Goal: Task Accomplishment & Management: Manage account settings

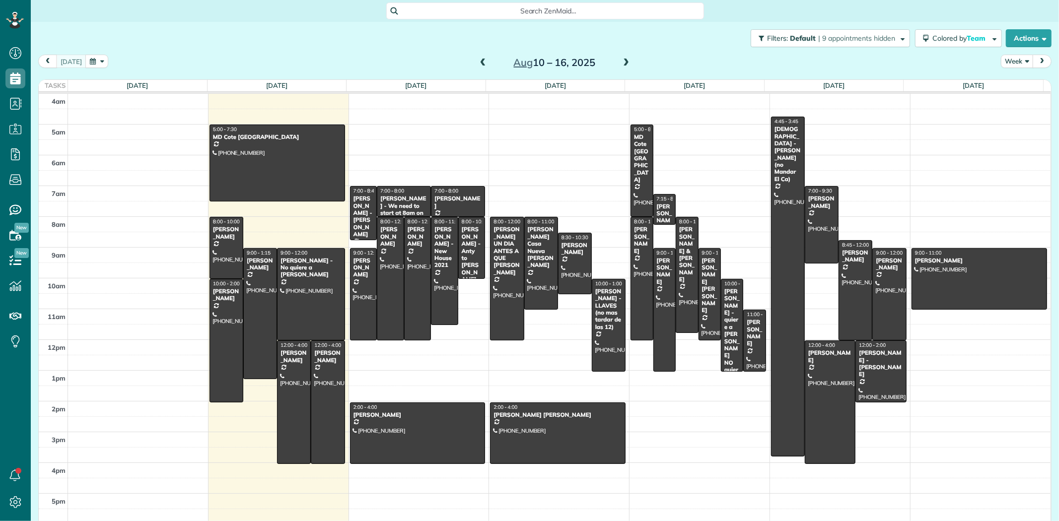
scroll to position [4, 4]
click at [462, 11] on span "Search ZenMaid…" at bounding box center [549, 11] width 302 height 10
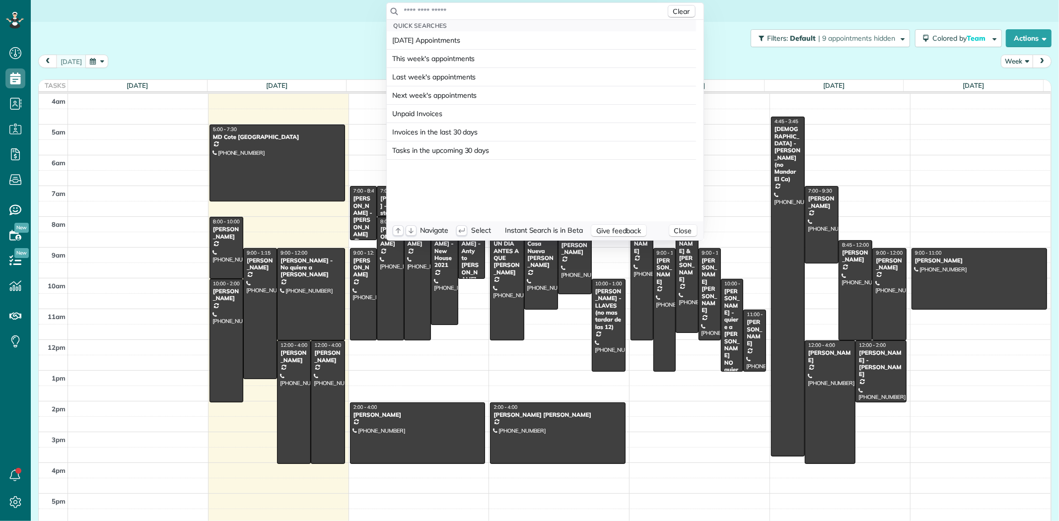
click at [476, 11] on input "text" at bounding box center [535, 11] width 262 height 10
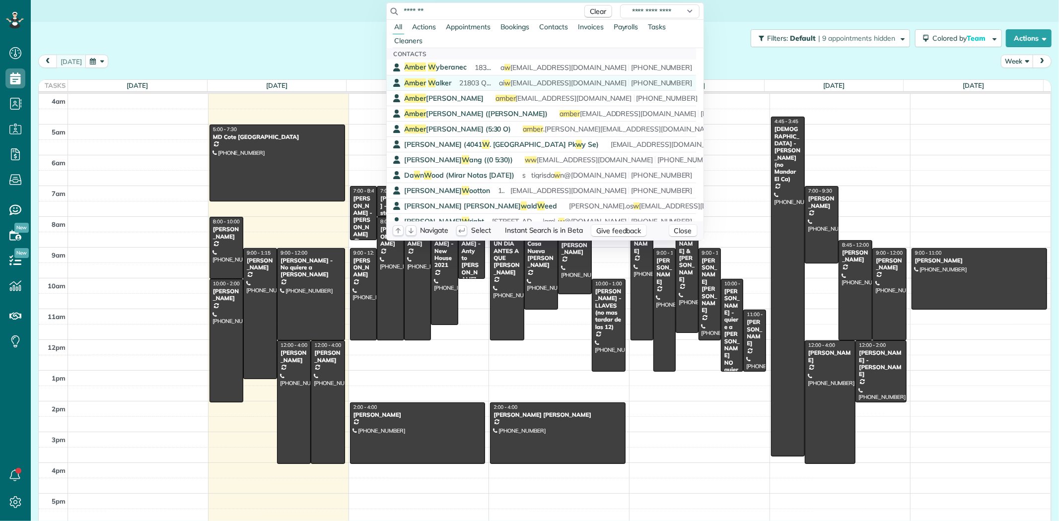
type input "*******"
click at [440, 82] on span "Amber W alker" at bounding box center [428, 82] width 47 height 9
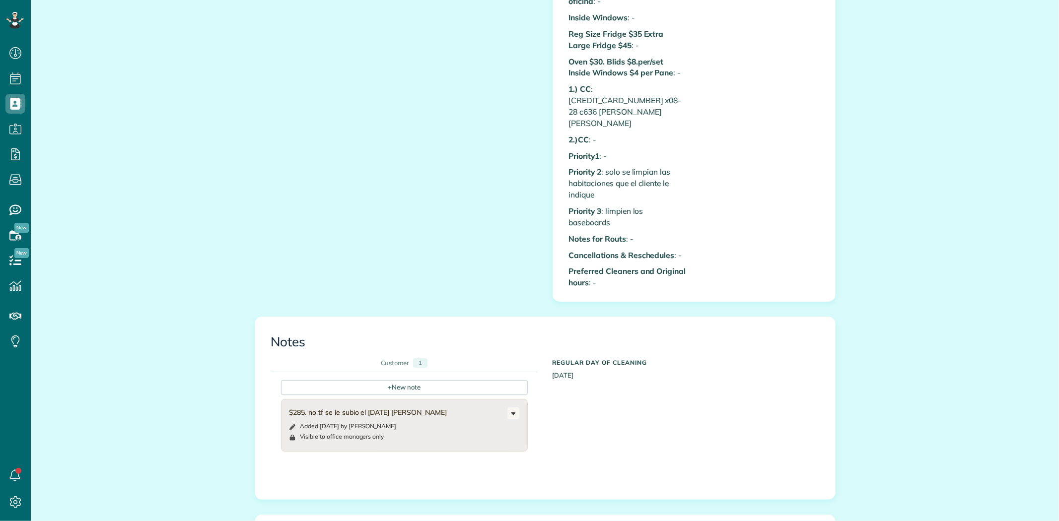
scroll to position [993, 0]
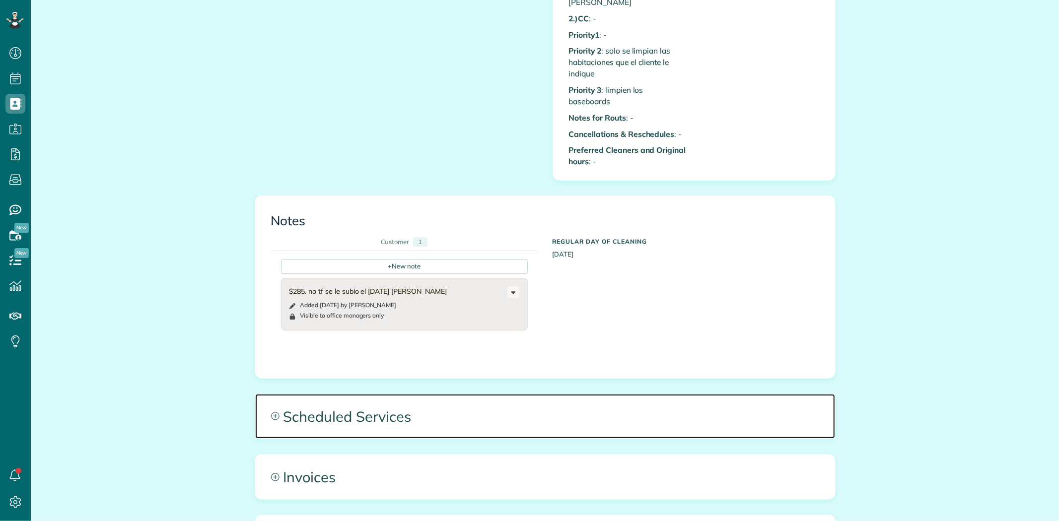
click at [341, 396] on span "Scheduled Services" at bounding box center [545, 416] width 580 height 45
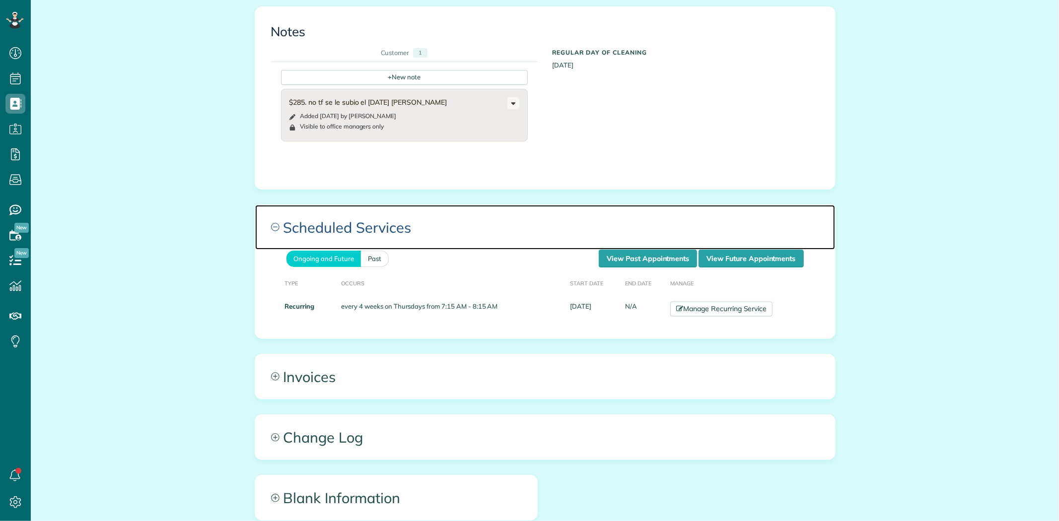
scroll to position [1214, 0]
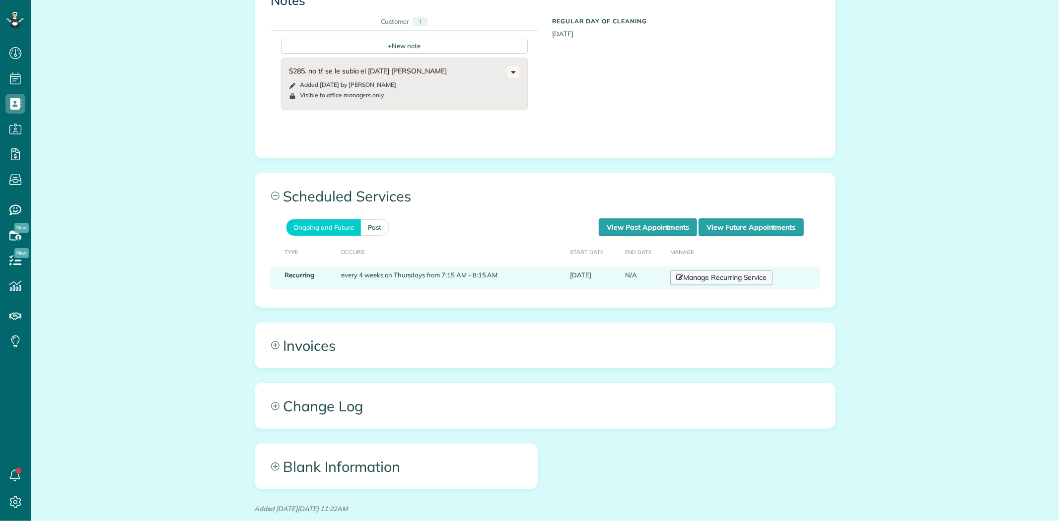
click at [729, 271] on link "Manage Recurring Service" at bounding box center [721, 278] width 102 height 15
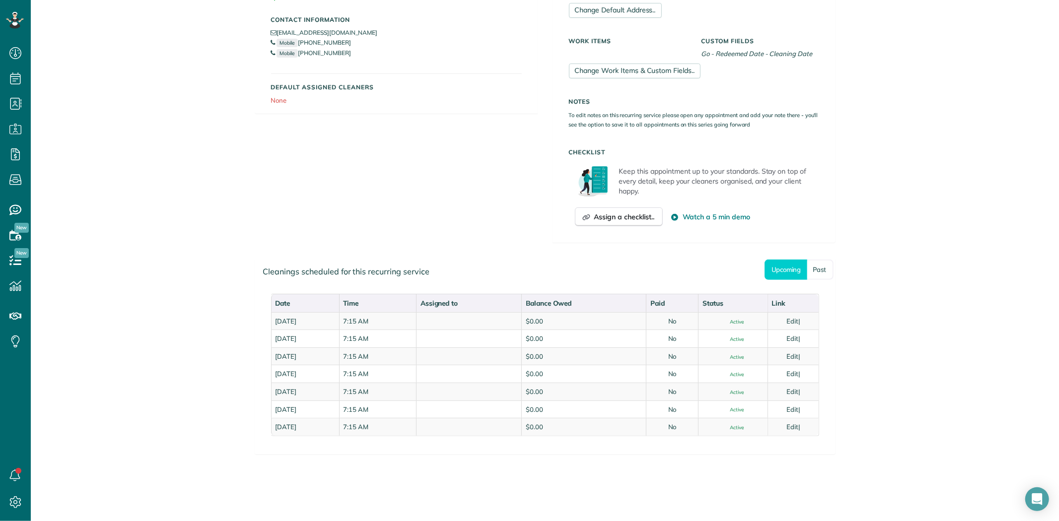
scroll to position [275, 0]
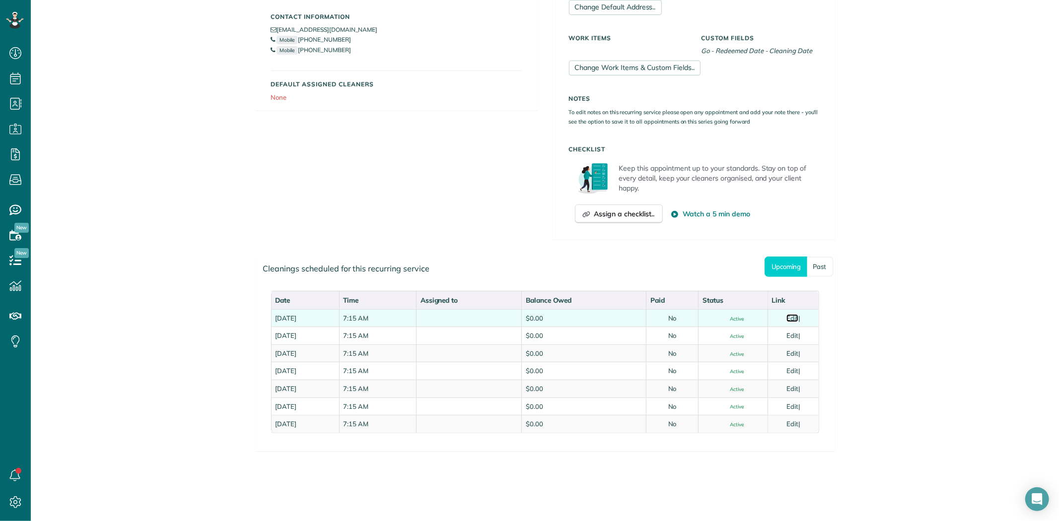
click at [791, 317] on link "Edit" at bounding box center [793, 318] width 12 height 8
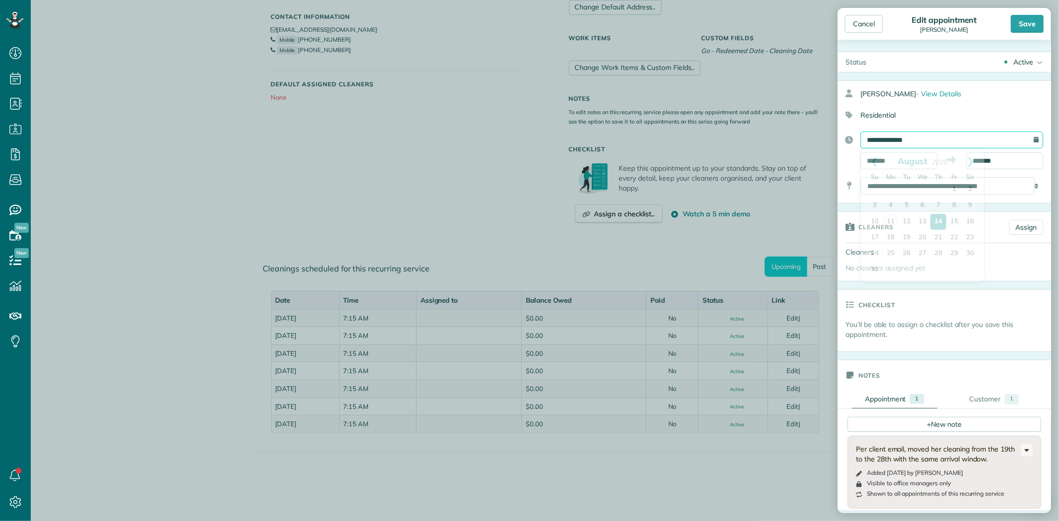
click at [877, 143] on input "**********" at bounding box center [952, 140] width 183 height 17
click at [922, 233] on link "20" at bounding box center [923, 238] width 16 height 16
type input "**********"
click at [1028, 19] on div "Save" at bounding box center [1027, 24] width 33 height 18
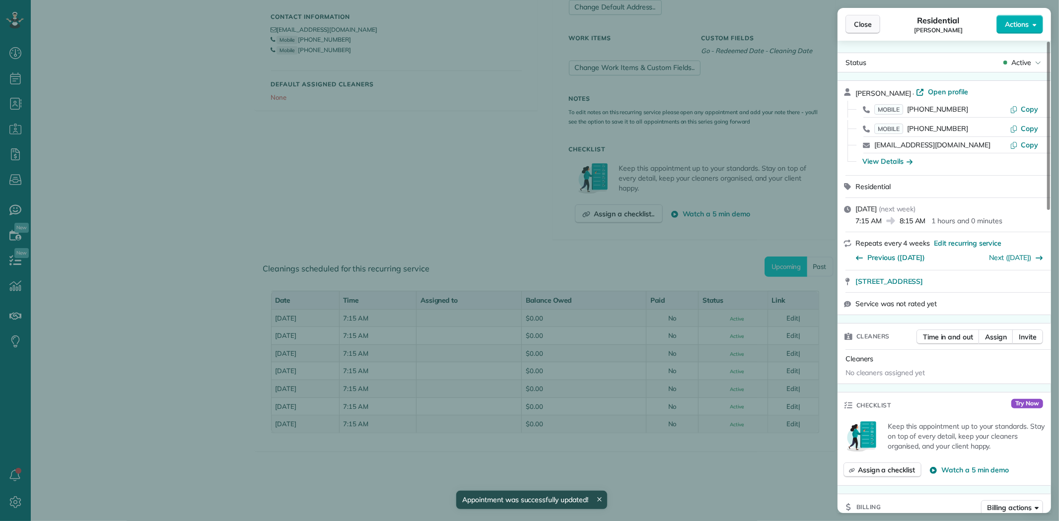
click at [865, 18] on button "Close" at bounding box center [863, 24] width 35 height 19
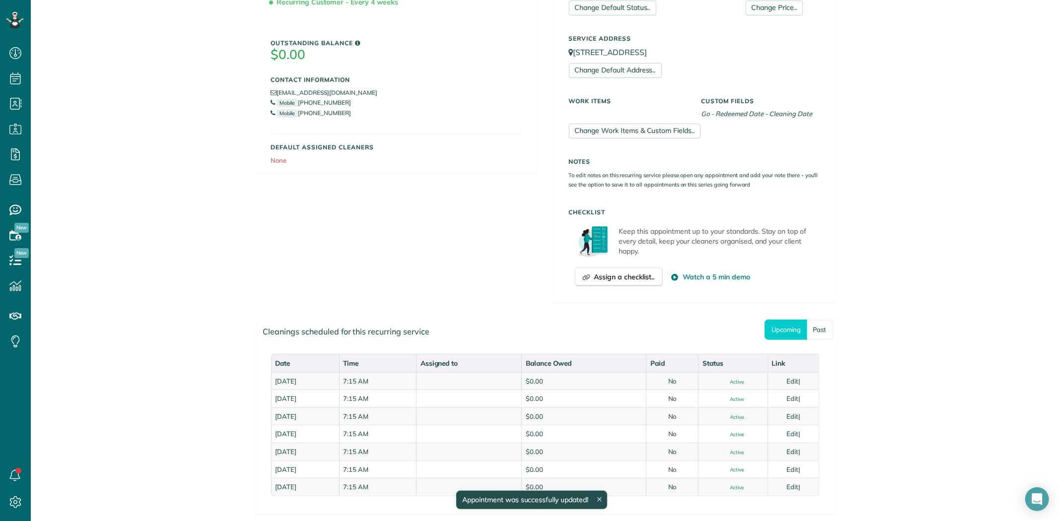
scroll to position [55, 0]
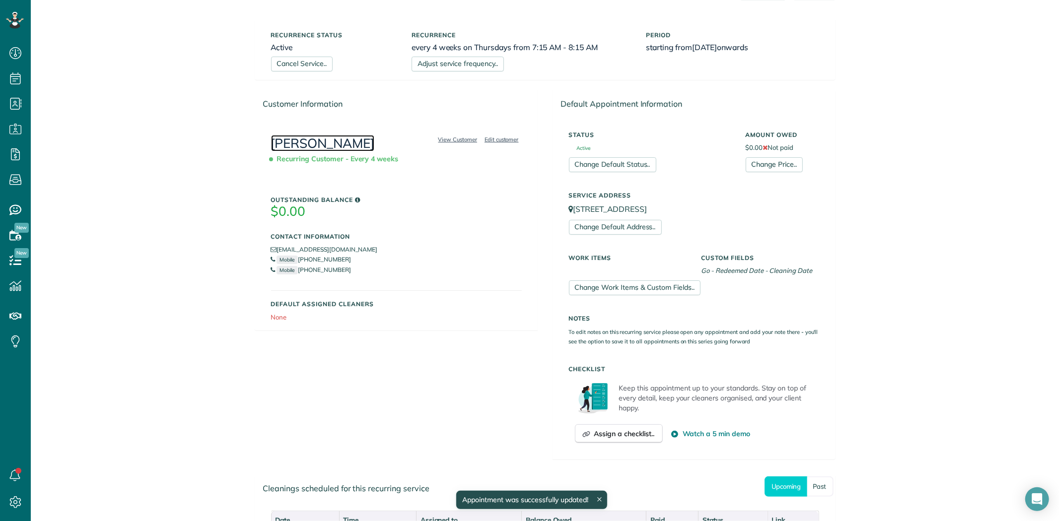
click at [325, 144] on link "Amber Walker" at bounding box center [323, 143] width 104 height 16
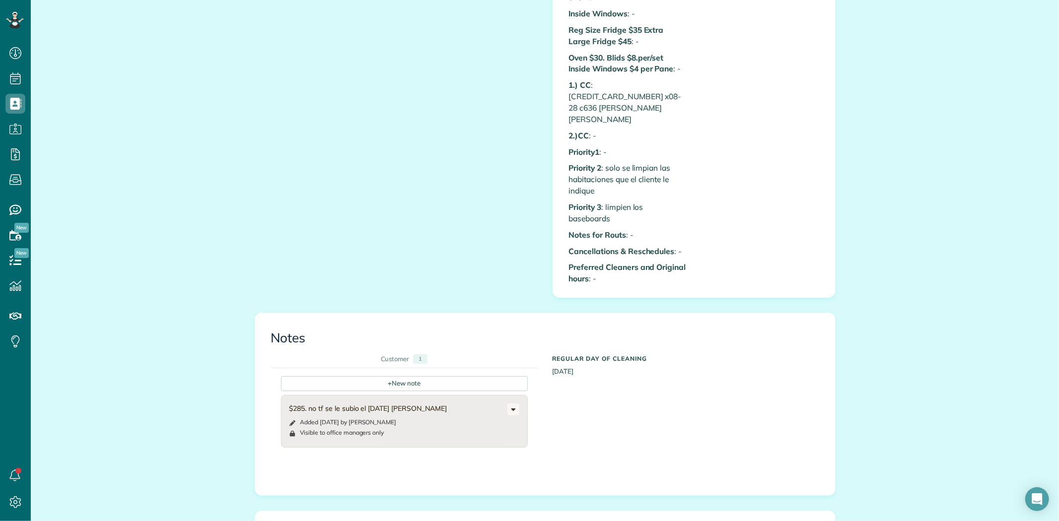
scroll to position [1048, 0]
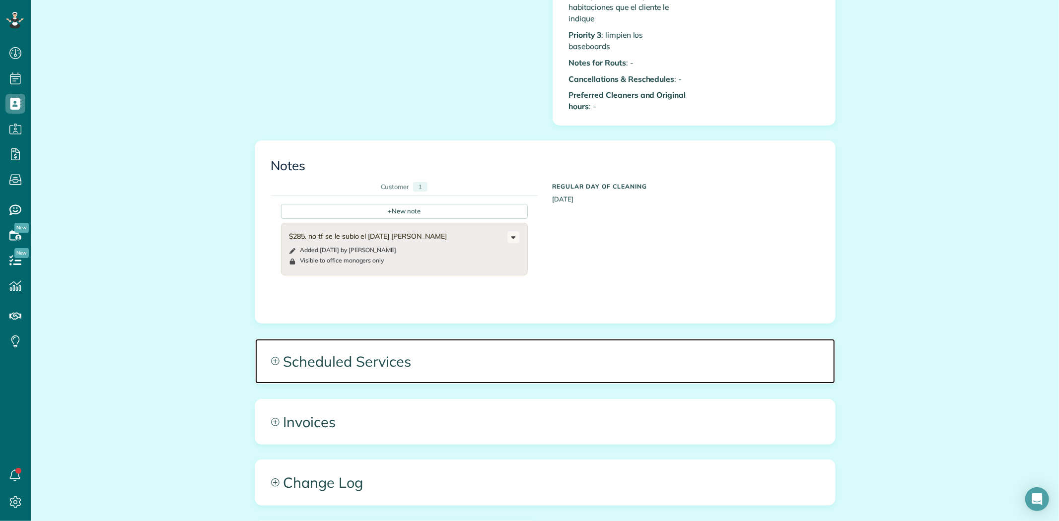
click at [364, 353] on span "Scheduled Services" at bounding box center [545, 361] width 580 height 45
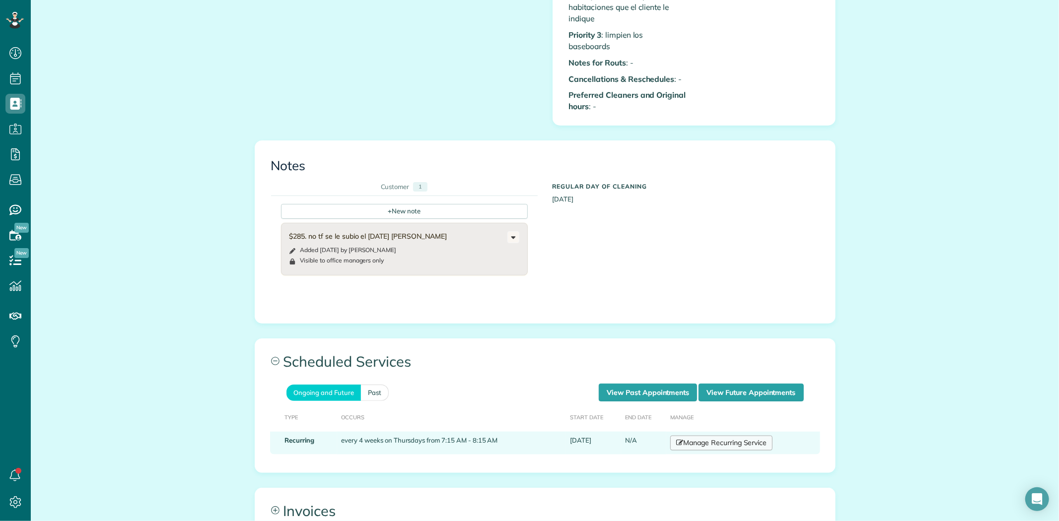
click at [693, 436] on link "Manage Recurring Service" at bounding box center [721, 443] width 102 height 15
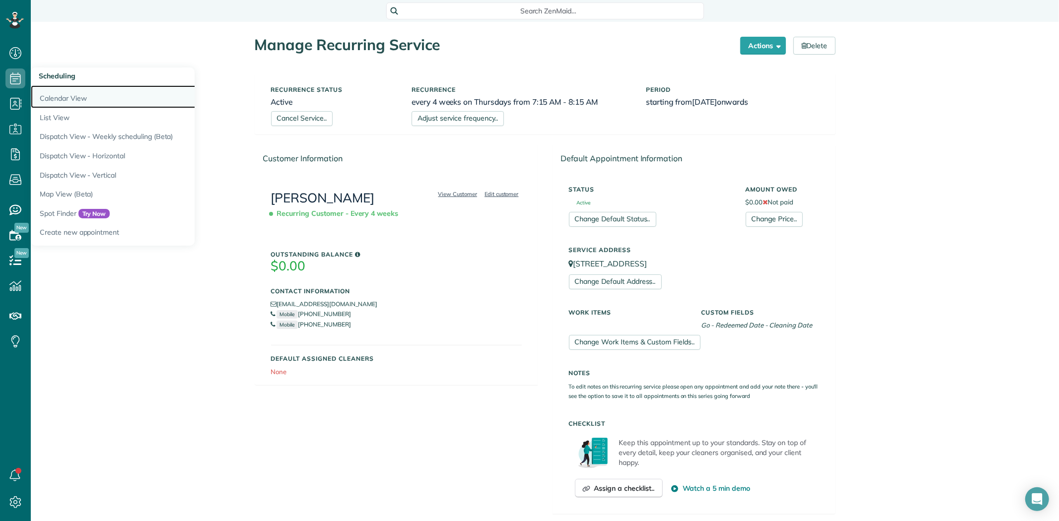
click at [75, 94] on link "Calendar View" at bounding box center [155, 96] width 248 height 23
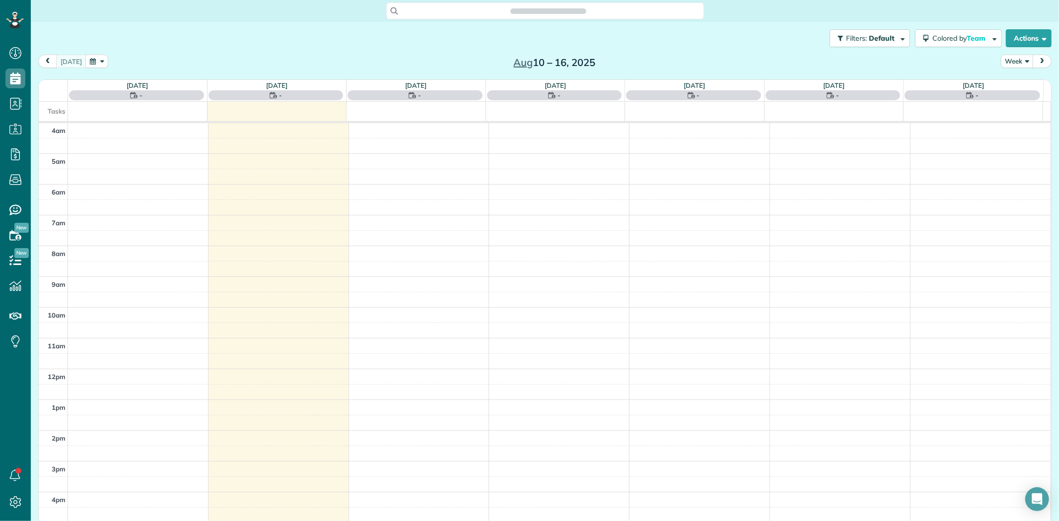
scroll to position [82, 0]
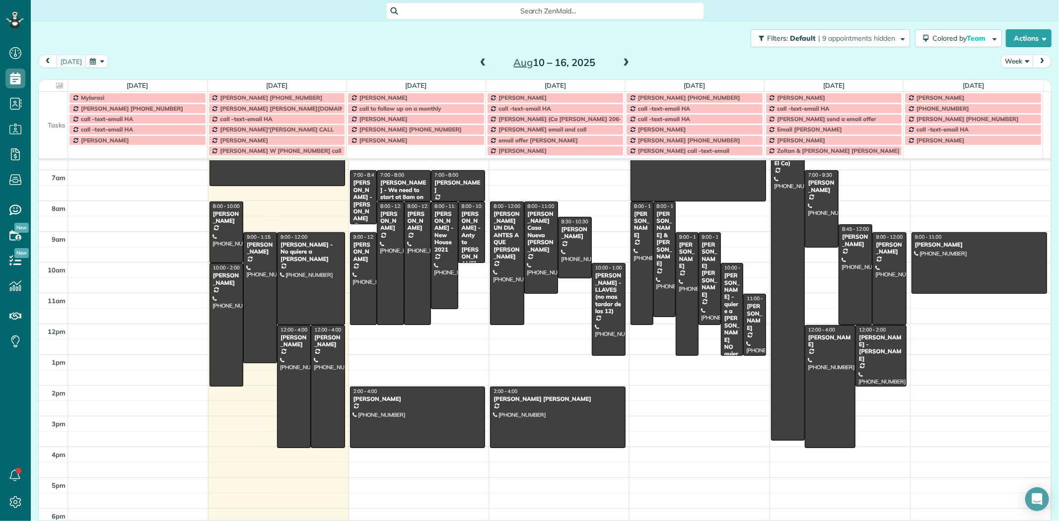
click at [555, 10] on span "Search ZenMaid…" at bounding box center [549, 11] width 302 height 10
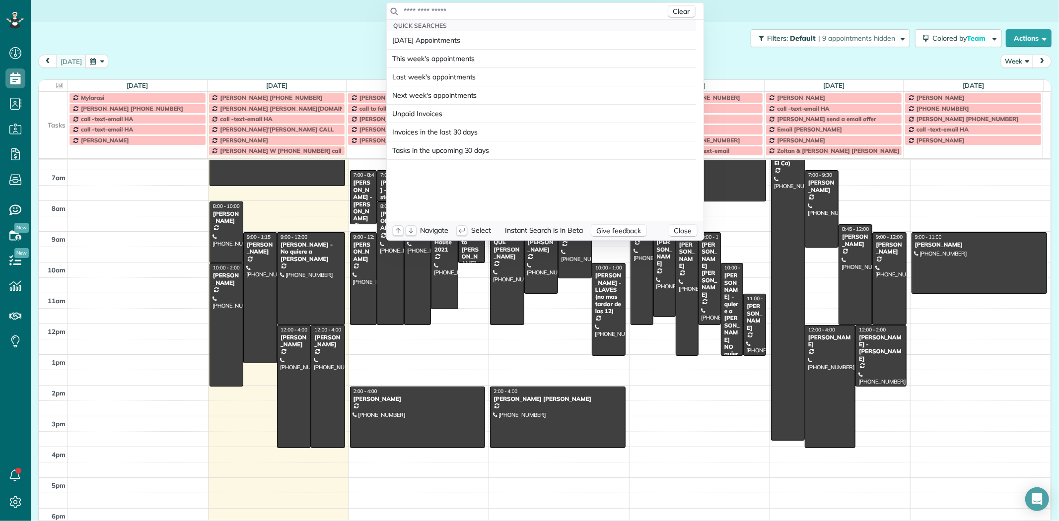
click at [554, 11] on input "text" at bounding box center [535, 11] width 262 height 10
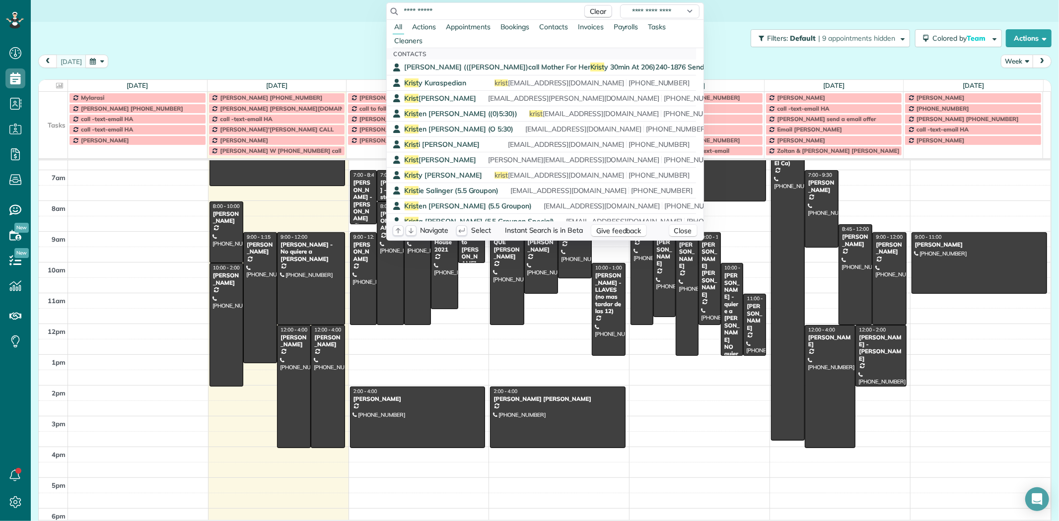
drag, startPoint x: 453, startPoint y: 6, endPoint x: 393, endPoint y: 5, distance: 60.1
click at [393, 5] on div "**********" at bounding box center [545, 11] width 317 height 17
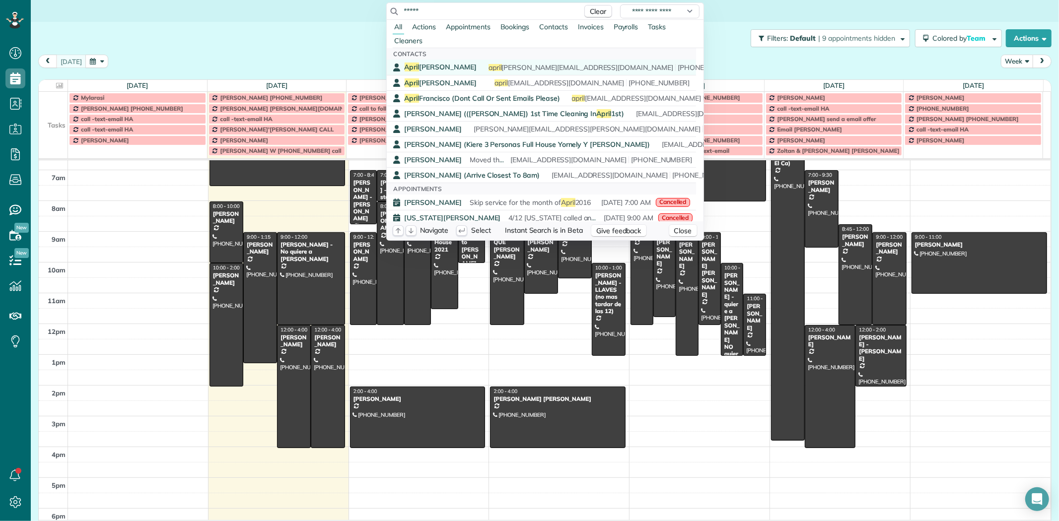
type input "*****"
click at [431, 71] on span "April Kristin" at bounding box center [441, 67] width 72 height 9
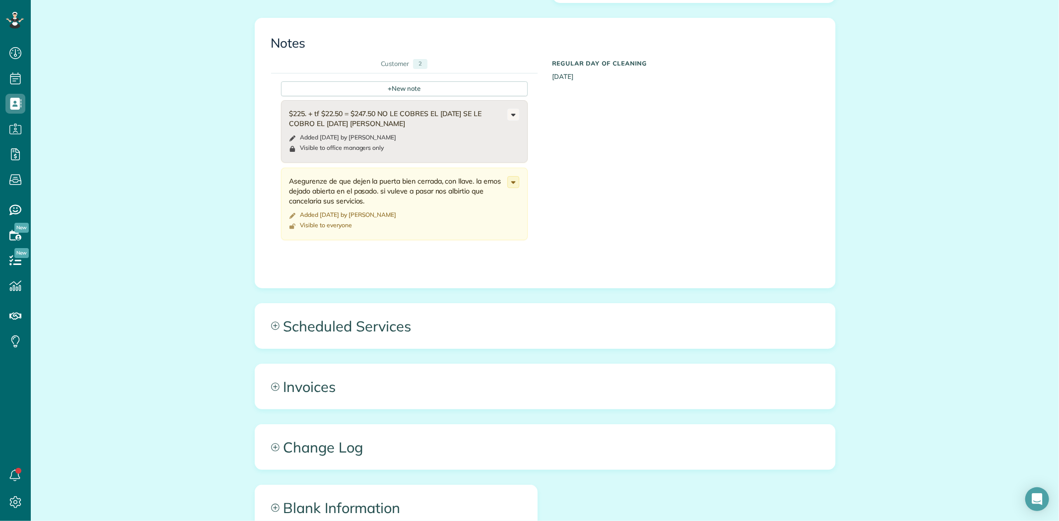
scroll to position [1297, 0]
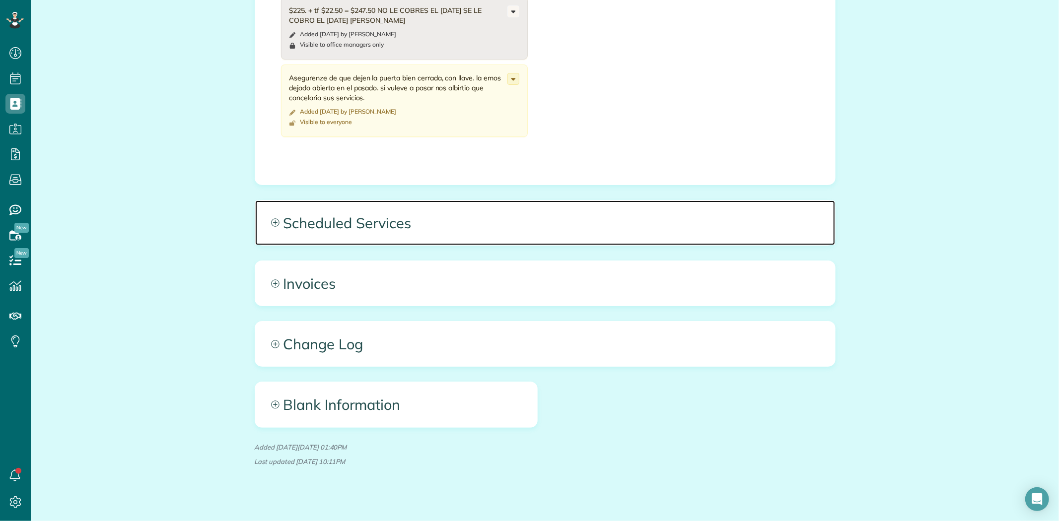
click at [381, 219] on span "Scheduled Services" at bounding box center [545, 223] width 580 height 45
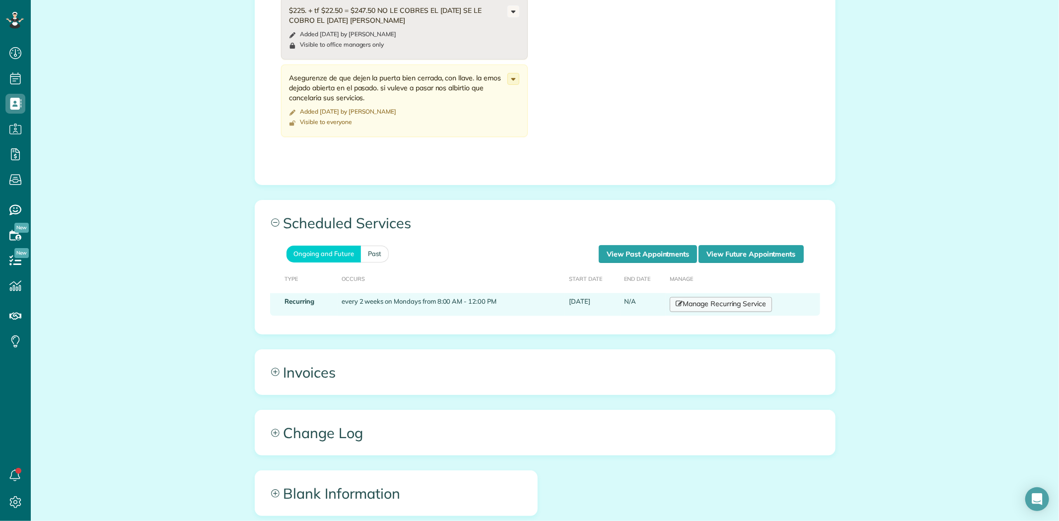
click at [703, 297] on link "Manage Recurring Service" at bounding box center [721, 304] width 102 height 15
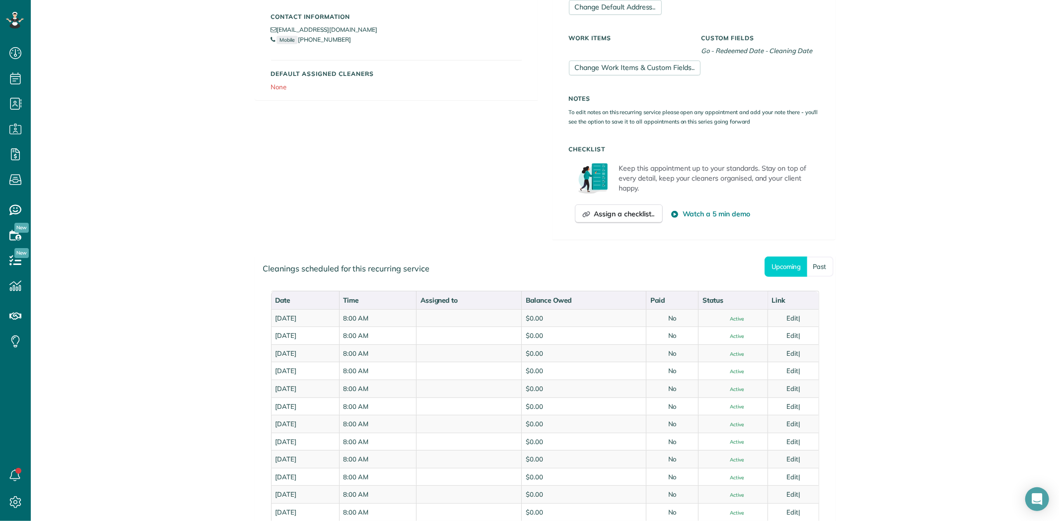
scroll to position [276, 0]
click at [485, 206] on div "Customer Information View Customer Edit customer April Kristin Recurring Custom…" at bounding box center [545, 61] width 596 height 385
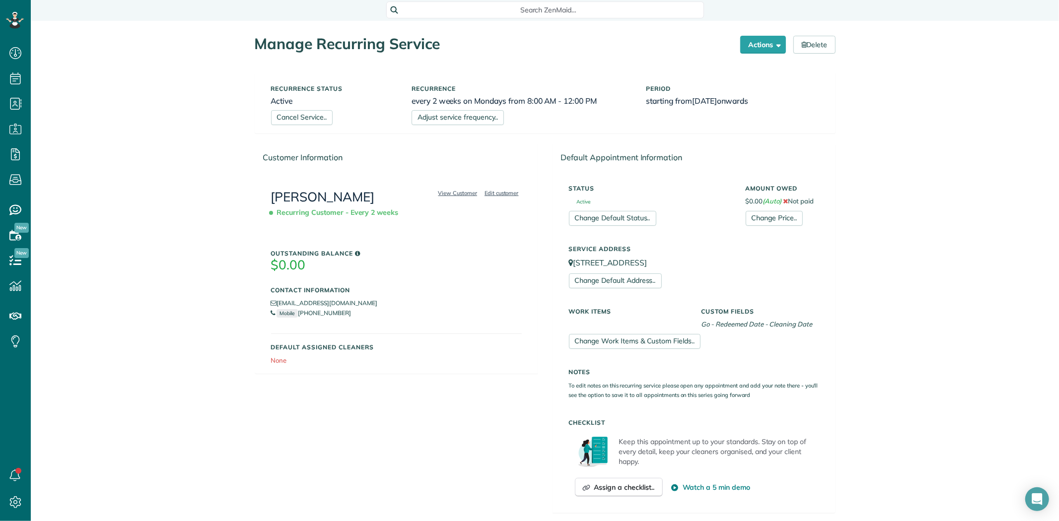
scroll to position [0, 0]
click at [311, 118] on link "Cancel Service.." at bounding box center [302, 118] width 62 height 15
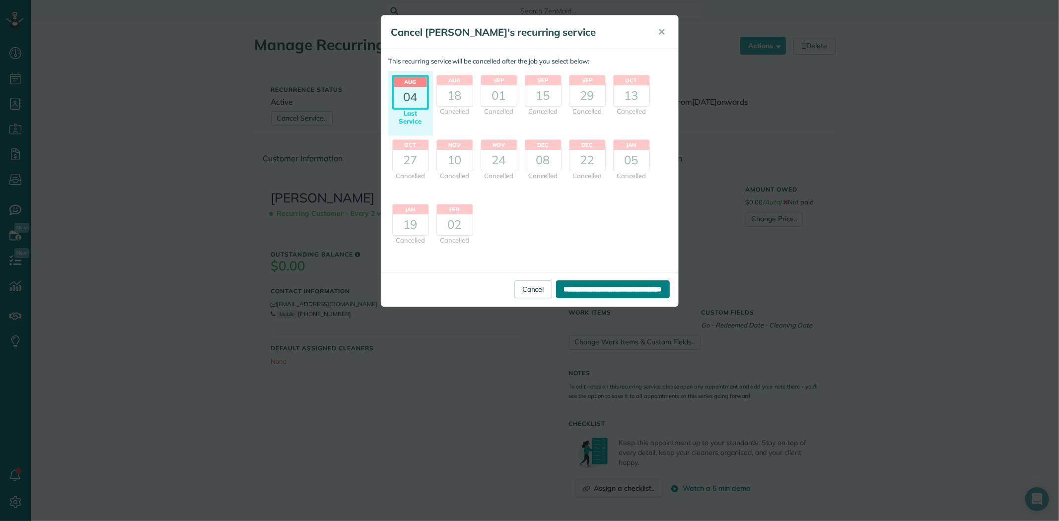
click at [604, 291] on input "**********" at bounding box center [613, 290] width 114 height 18
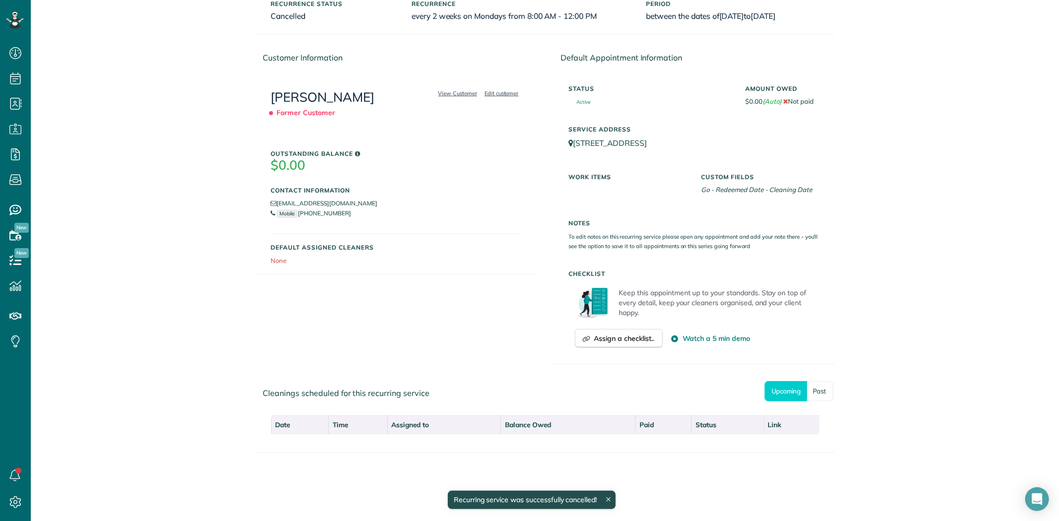
scroll to position [87, 0]
click at [321, 95] on link "[PERSON_NAME]" at bounding box center [323, 96] width 104 height 16
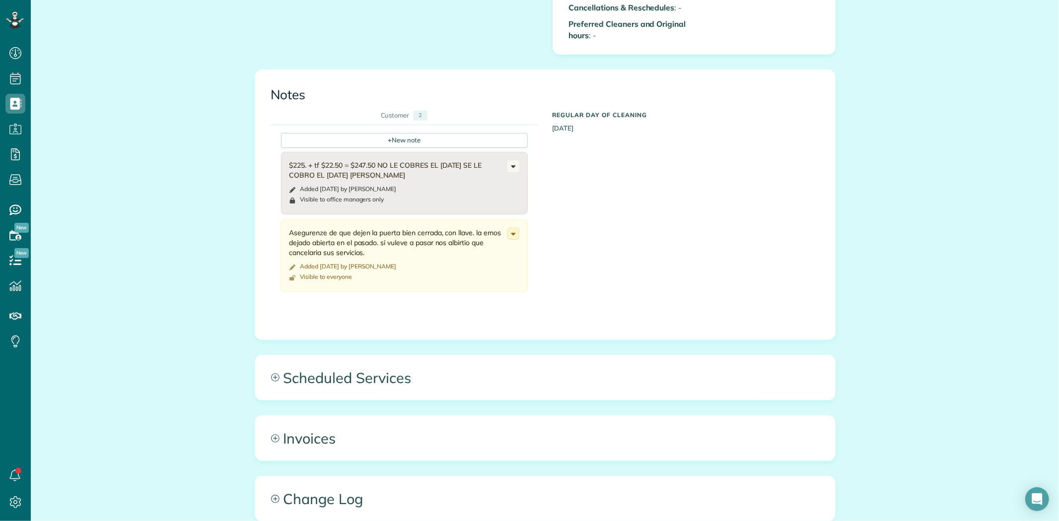
scroll to position [1159, 0]
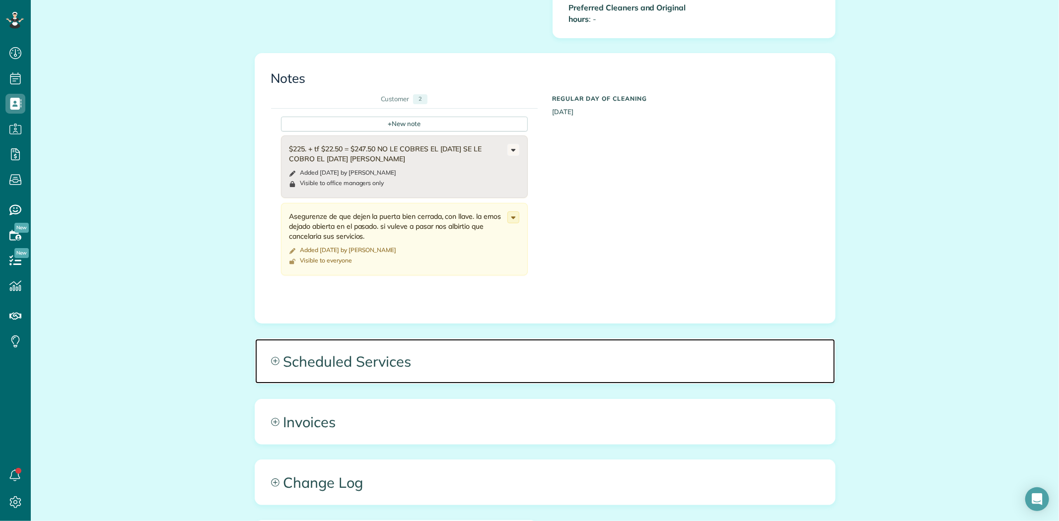
click at [360, 346] on span "Scheduled Services" at bounding box center [545, 361] width 580 height 45
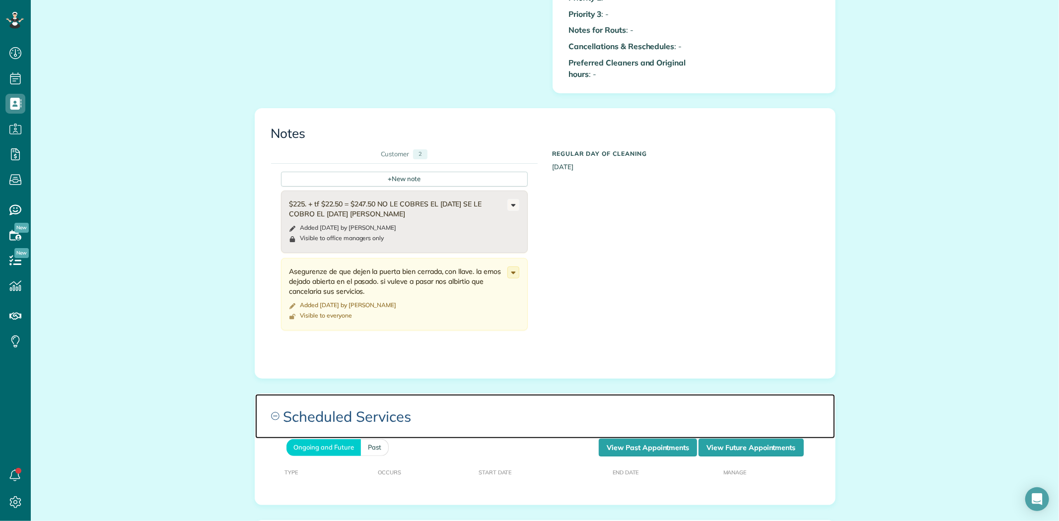
scroll to position [1363, 0]
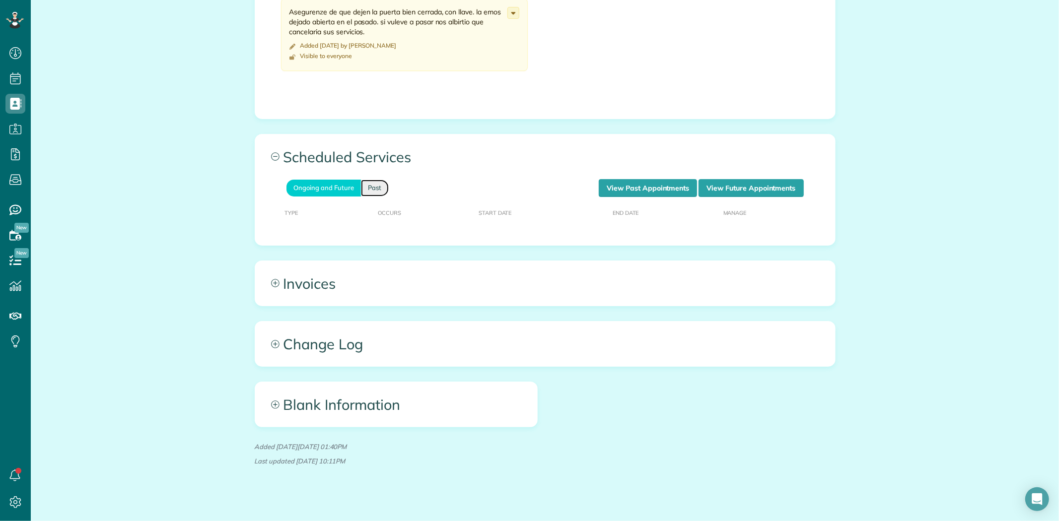
click at [369, 180] on link "Past" at bounding box center [375, 188] width 28 height 16
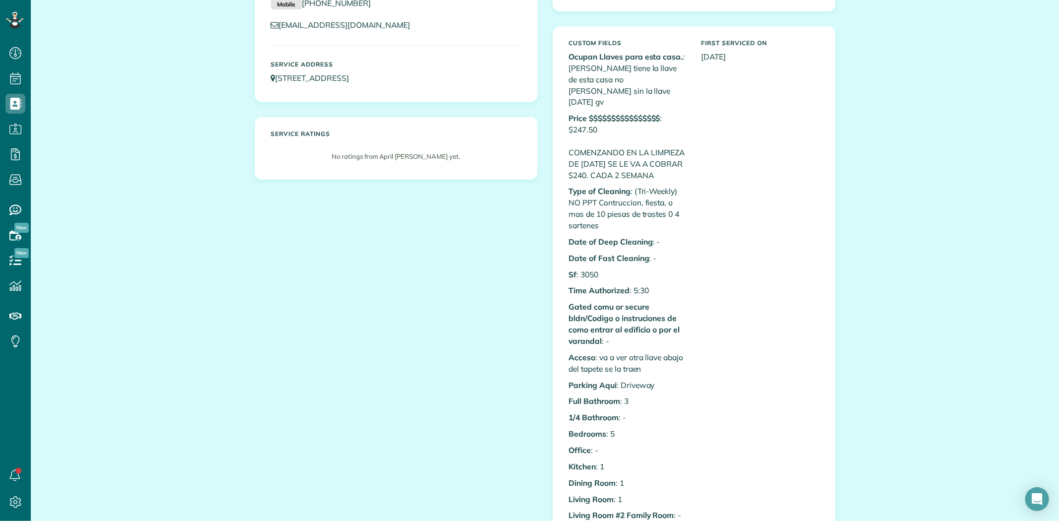
scroll to position [0, 0]
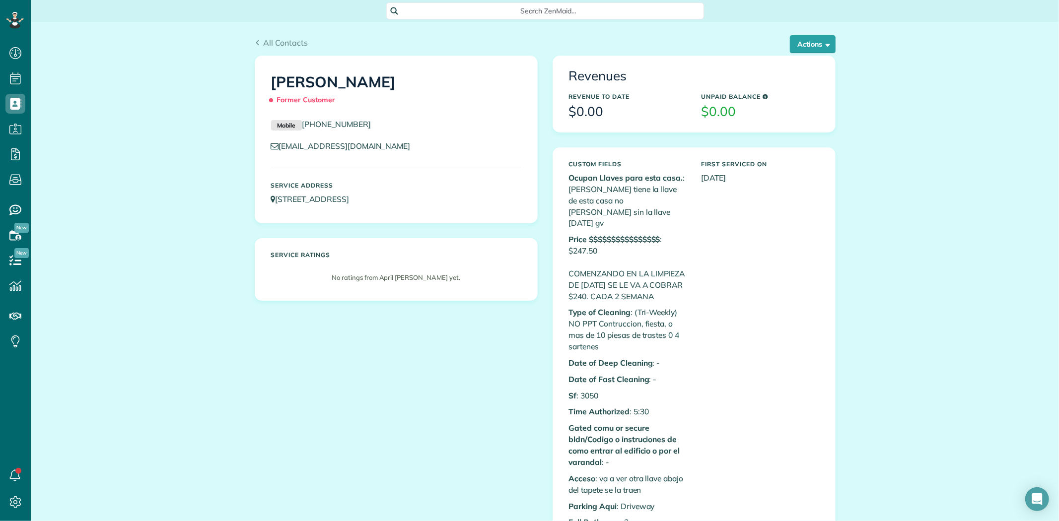
drag, startPoint x: 360, startPoint y: 85, endPoint x: 269, endPoint y: 83, distance: 91.4
click at [271, 83] on h1 "[PERSON_NAME] Former Customer" at bounding box center [396, 91] width 250 height 35
copy h1 "[PERSON_NAME]"
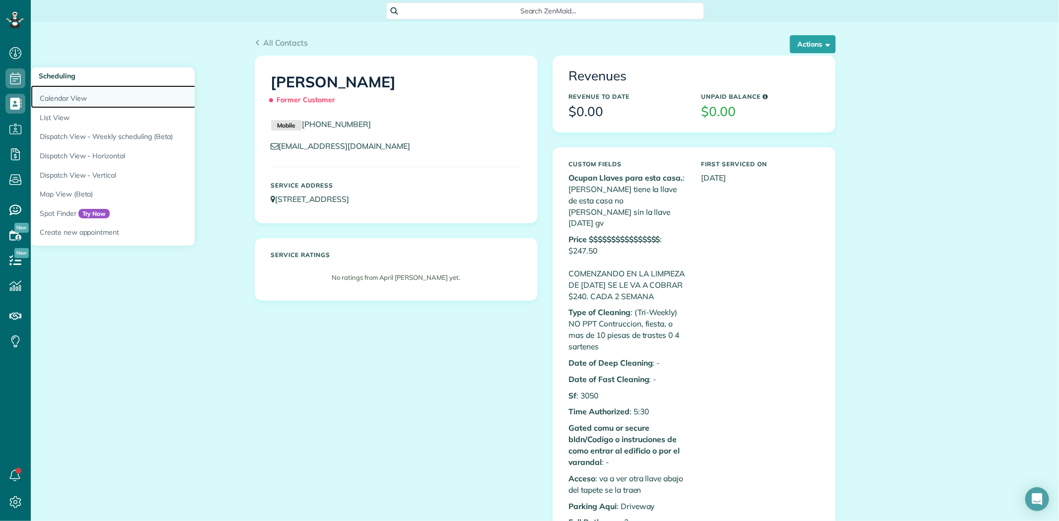
click at [60, 101] on link "Calendar View" at bounding box center [155, 96] width 248 height 23
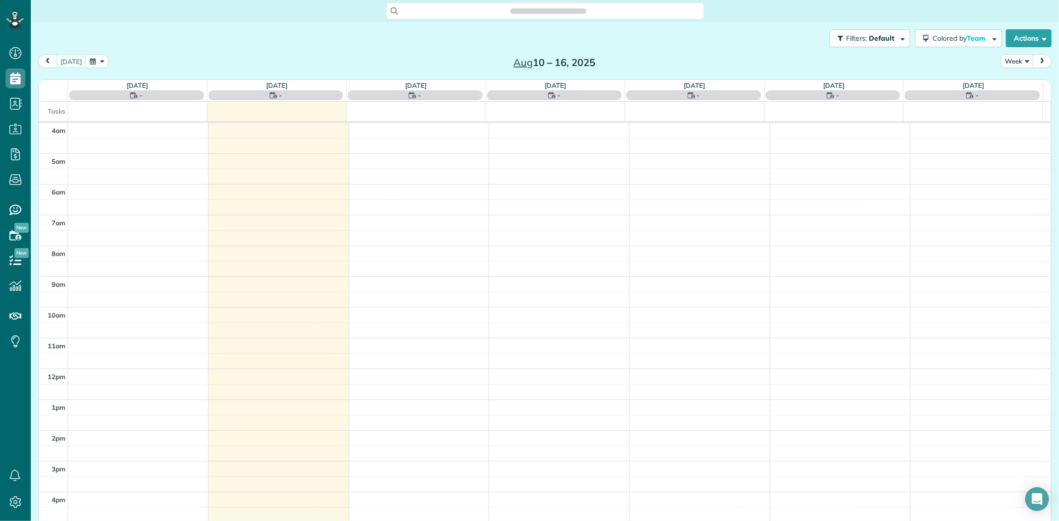
scroll to position [82, 0]
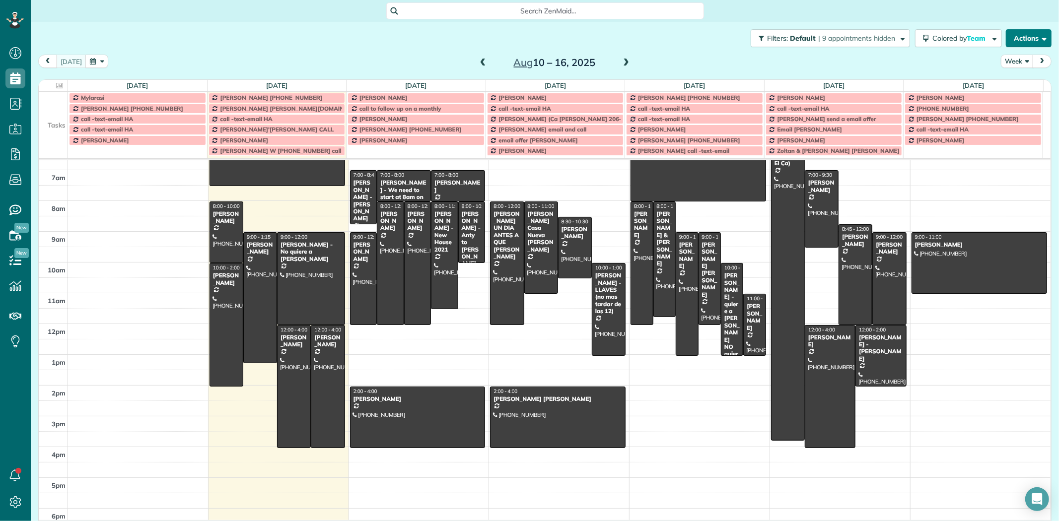
click at [1028, 34] on button "Actions" at bounding box center [1029, 38] width 46 height 18
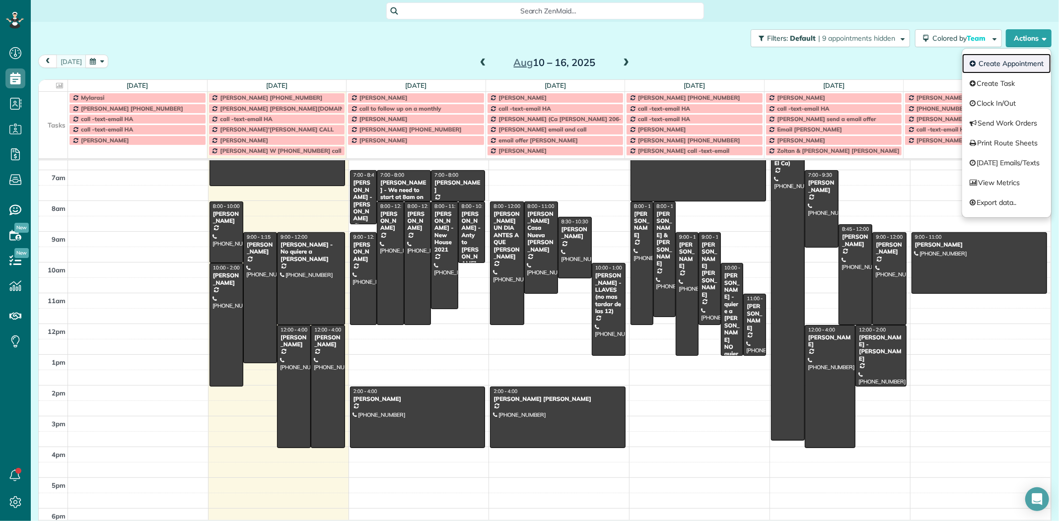
click at [1001, 65] on link "Create Appointment" at bounding box center [1006, 64] width 89 height 20
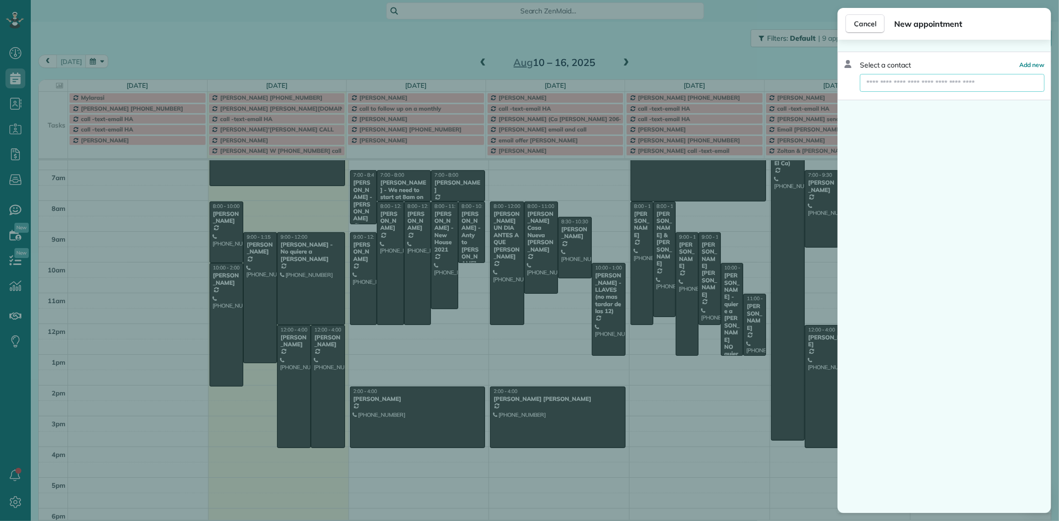
click at [883, 84] on input "text" at bounding box center [952, 83] width 185 height 18
paste input "**********"
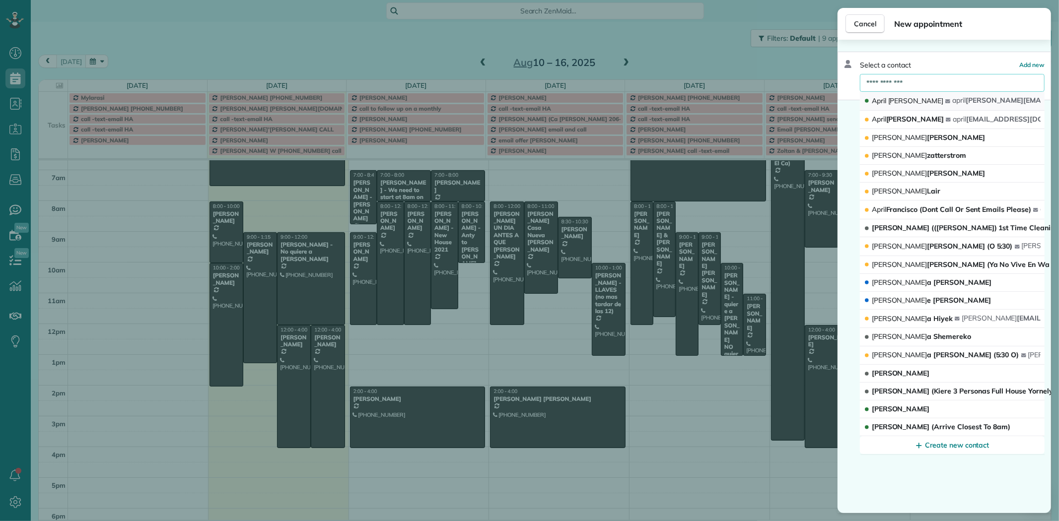
type input "**********"
click at [910, 100] on div "April Kristin" at bounding box center [904, 101] width 81 height 10
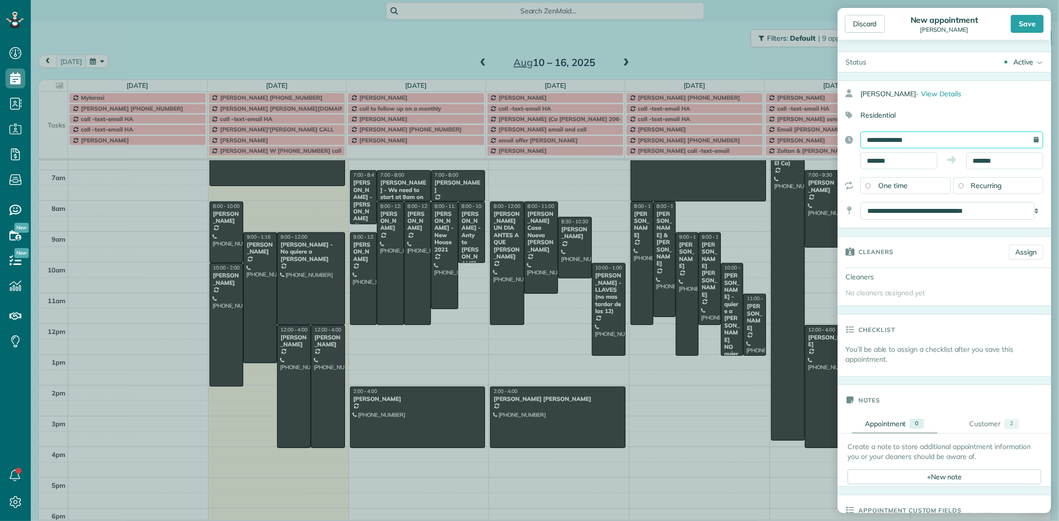
click at [885, 137] on input "**********" at bounding box center [952, 140] width 183 height 17
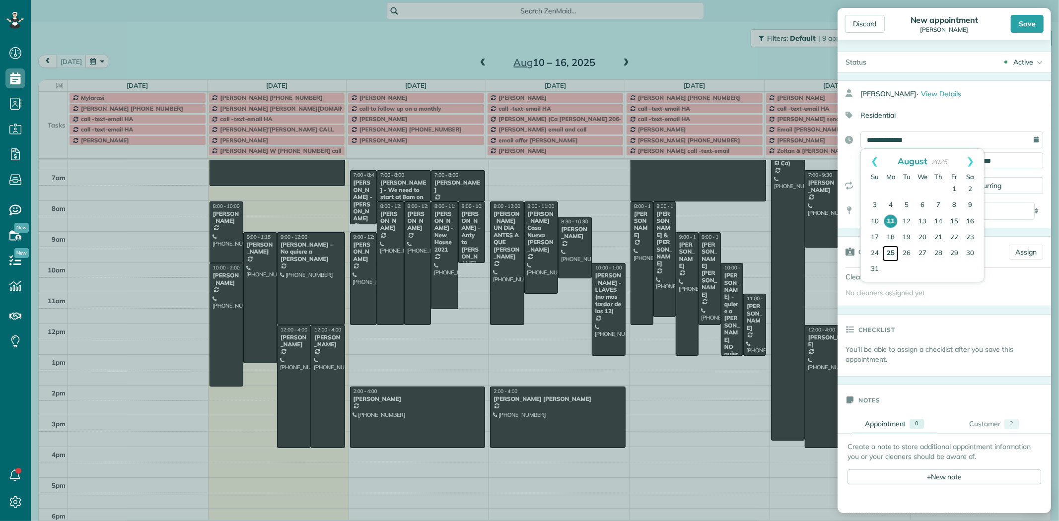
click at [893, 254] on link "25" at bounding box center [891, 254] width 16 height 16
type input "**********"
click at [891, 162] on input "*******" at bounding box center [899, 160] width 77 height 17
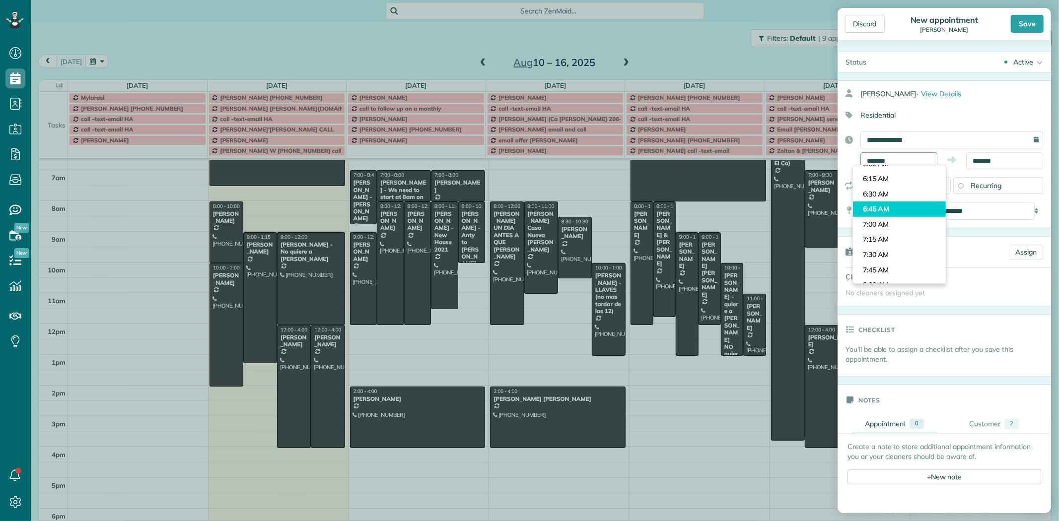
scroll to position [376, 0]
type input "*******"
click at [892, 261] on body "Dashboard Scheduling Calendar View List View Dispatch View - Weekly scheduling …" at bounding box center [529, 260] width 1059 height 521
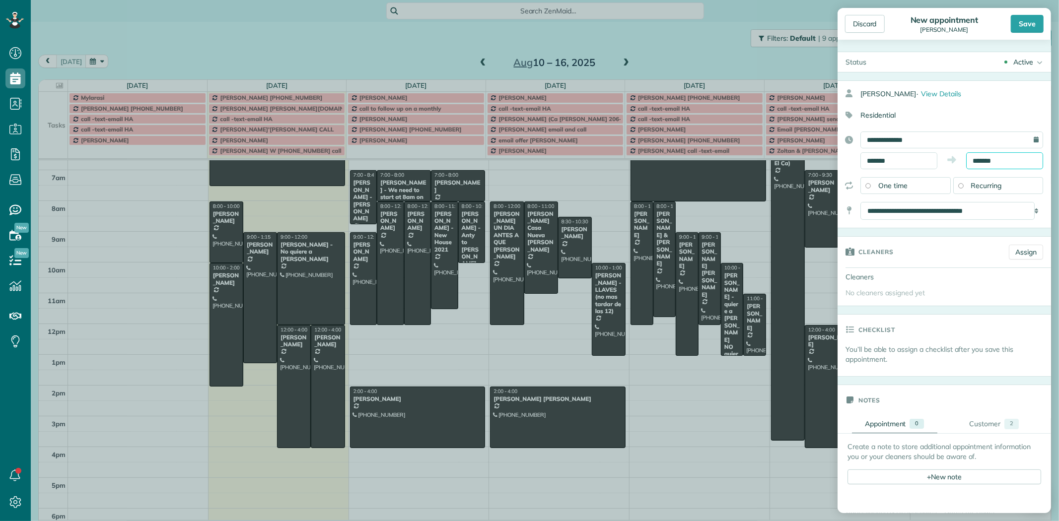
click at [976, 156] on input "*******" at bounding box center [1004, 160] width 77 height 17
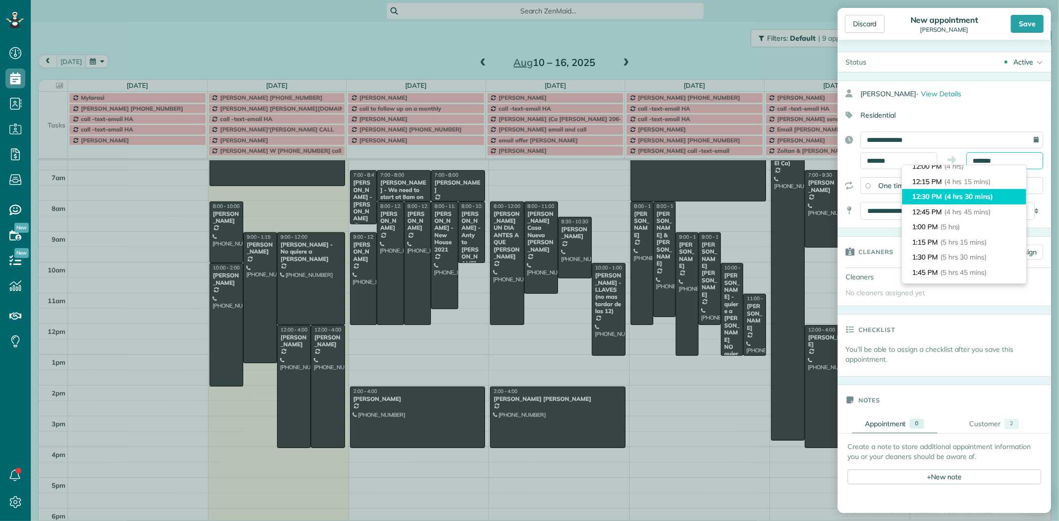
scroll to position [194, 0]
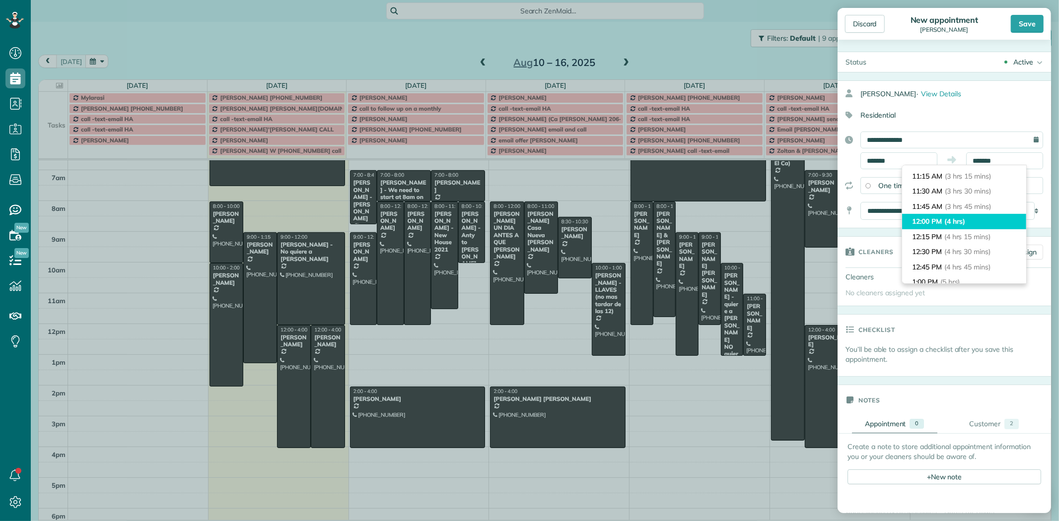
type input "********"
click at [936, 216] on li "12:00 PM (4 hrs)" at bounding box center [964, 221] width 124 height 15
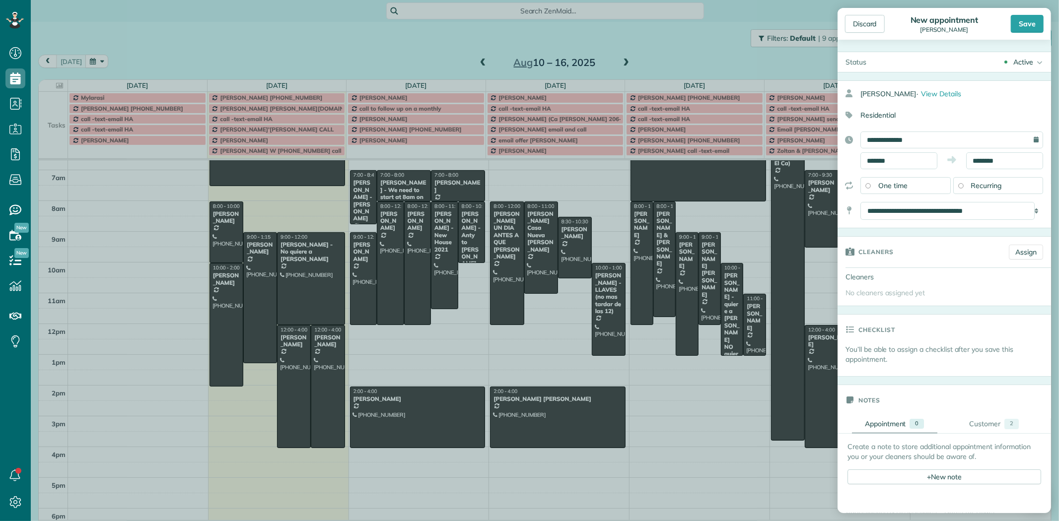
click at [981, 185] on span "Recurring" at bounding box center [986, 185] width 31 height 9
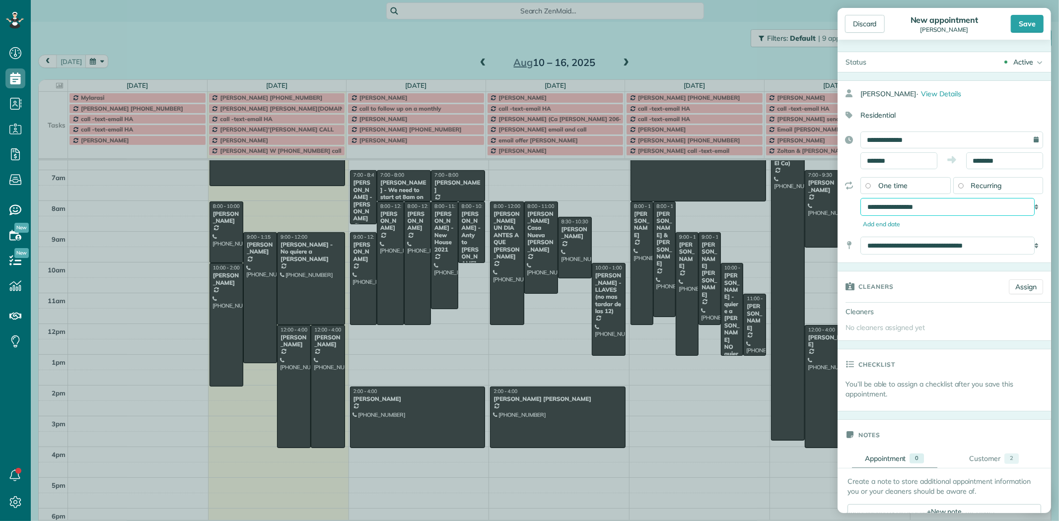
click at [920, 207] on select "**********" at bounding box center [948, 207] width 174 height 18
select select "**********"
click at [861, 198] on select "**********" at bounding box center [948, 207] width 174 height 18
click at [1029, 23] on div "Save" at bounding box center [1027, 24] width 33 height 18
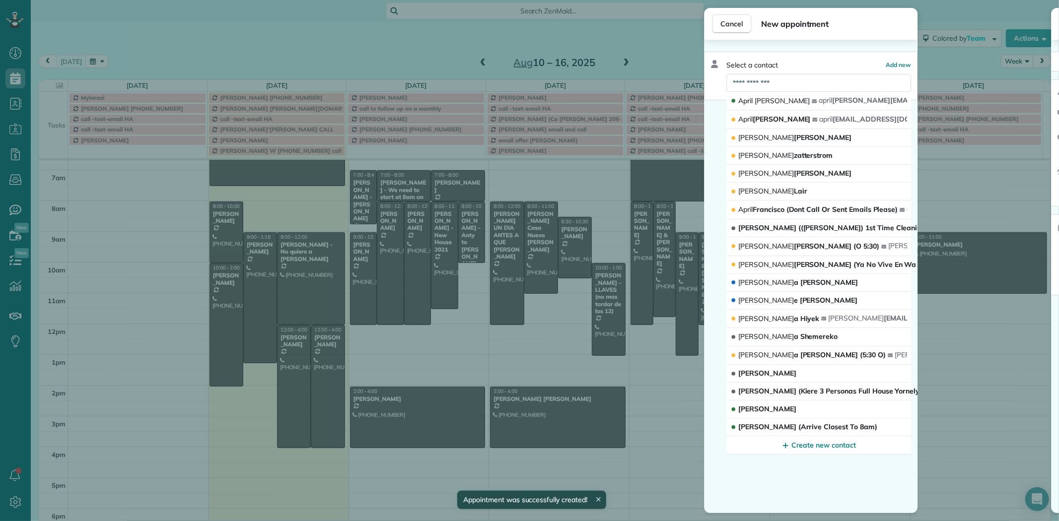
scroll to position [73, 0]
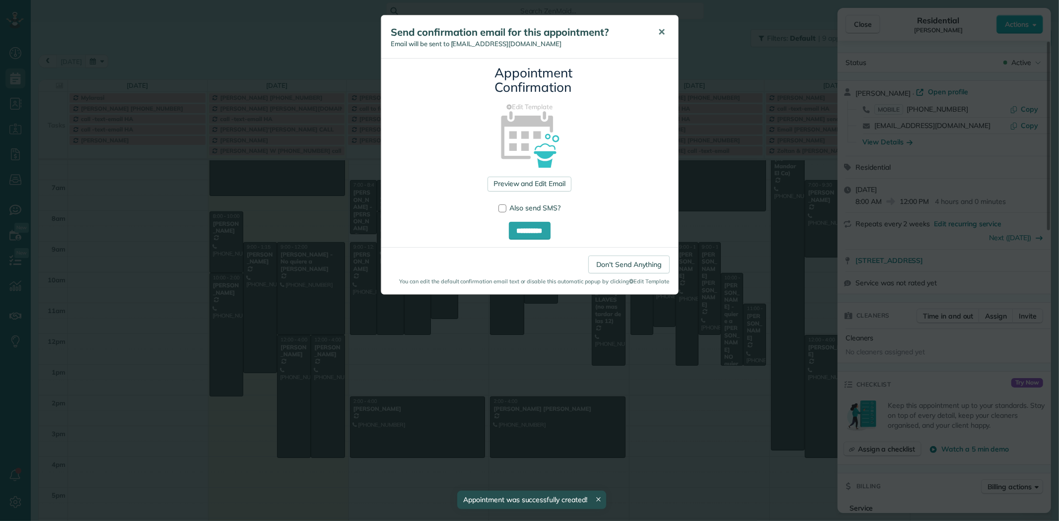
click at [662, 33] on span "✕" at bounding box center [662, 31] width 7 height 11
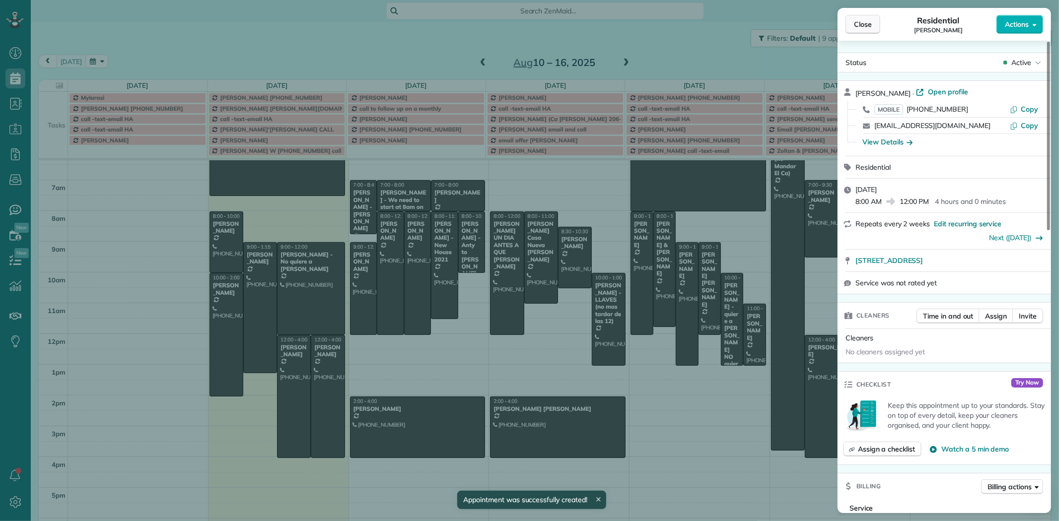
click at [863, 21] on span "Close" at bounding box center [863, 24] width 18 height 10
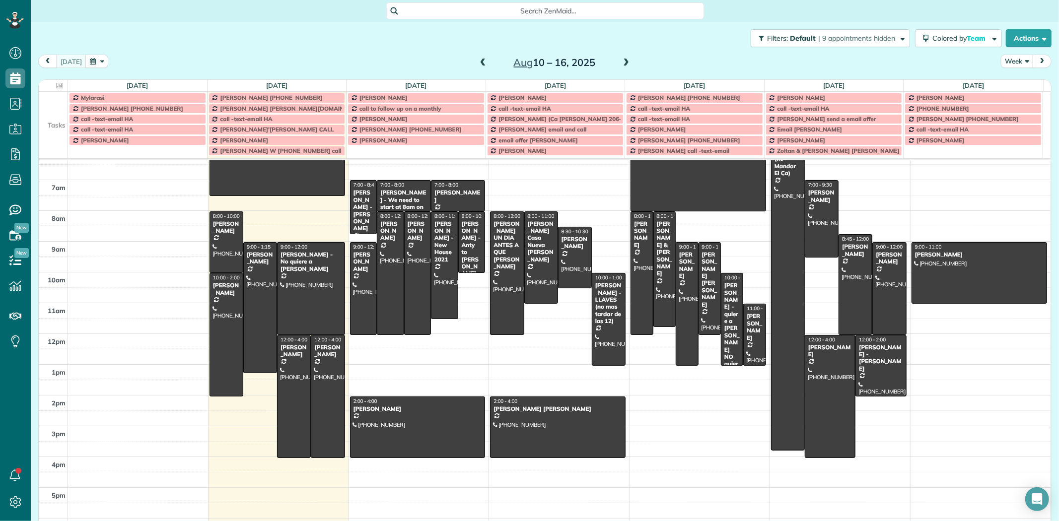
click at [621, 61] on span at bounding box center [626, 63] width 11 height 9
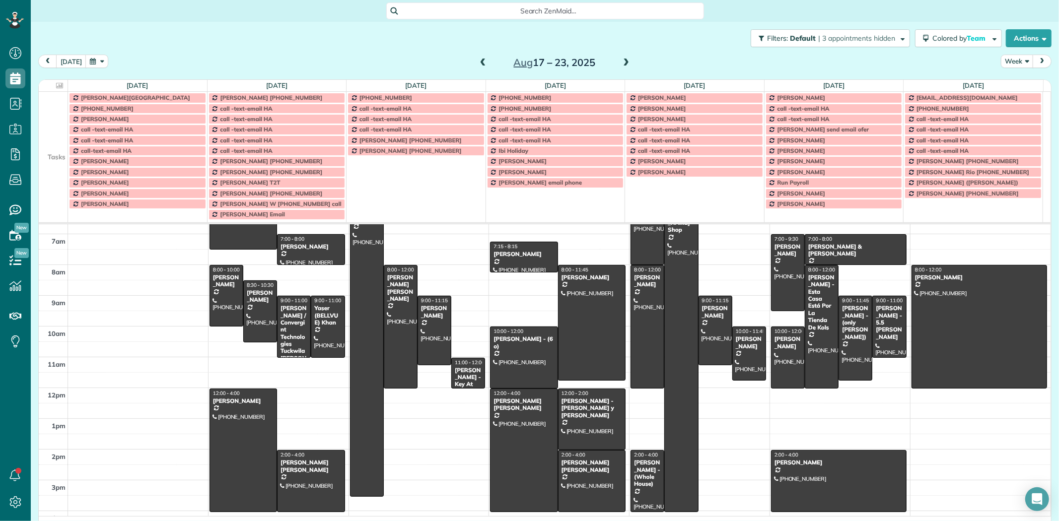
click at [623, 59] on span at bounding box center [626, 63] width 11 height 9
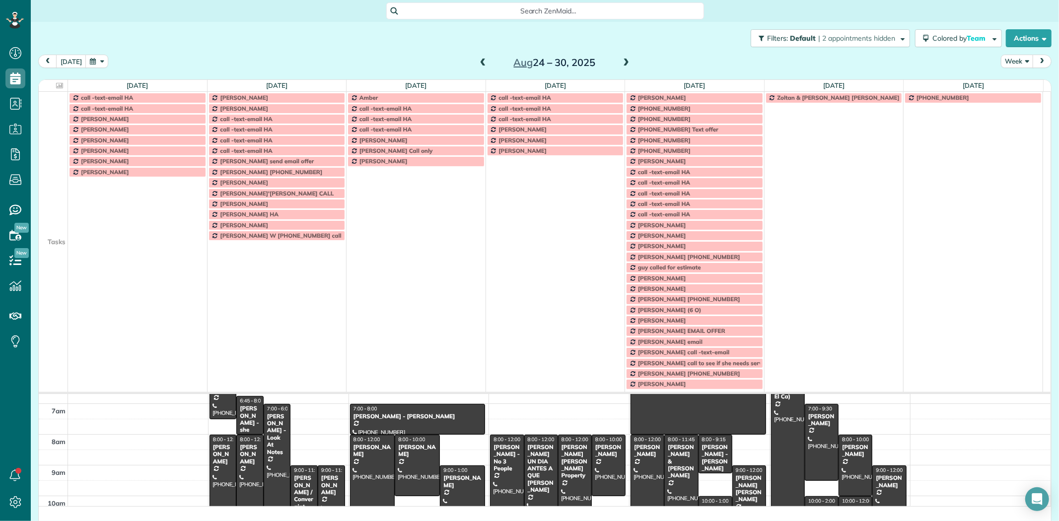
click at [53, 174] on td at bounding box center [53, 172] width 29 height 10
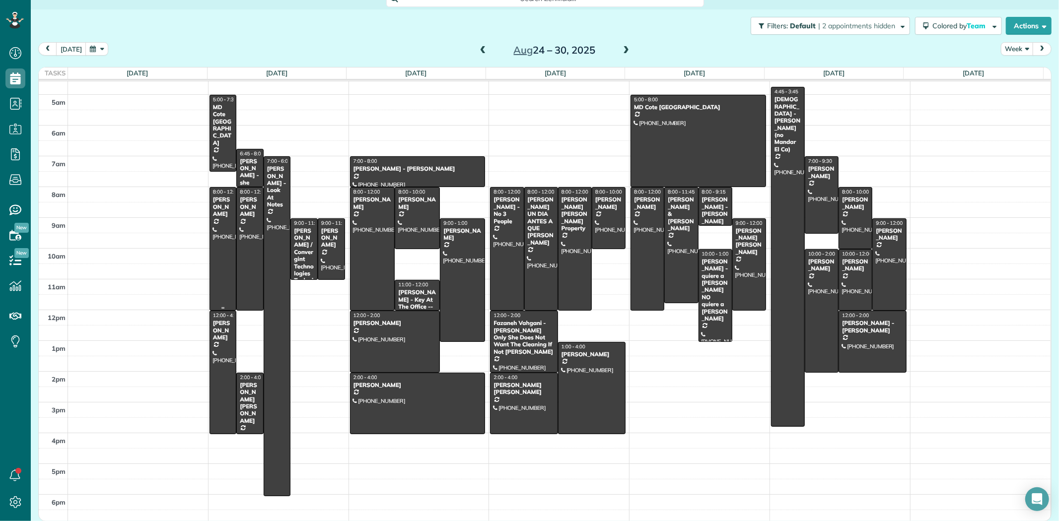
scroll to position [0, 0]
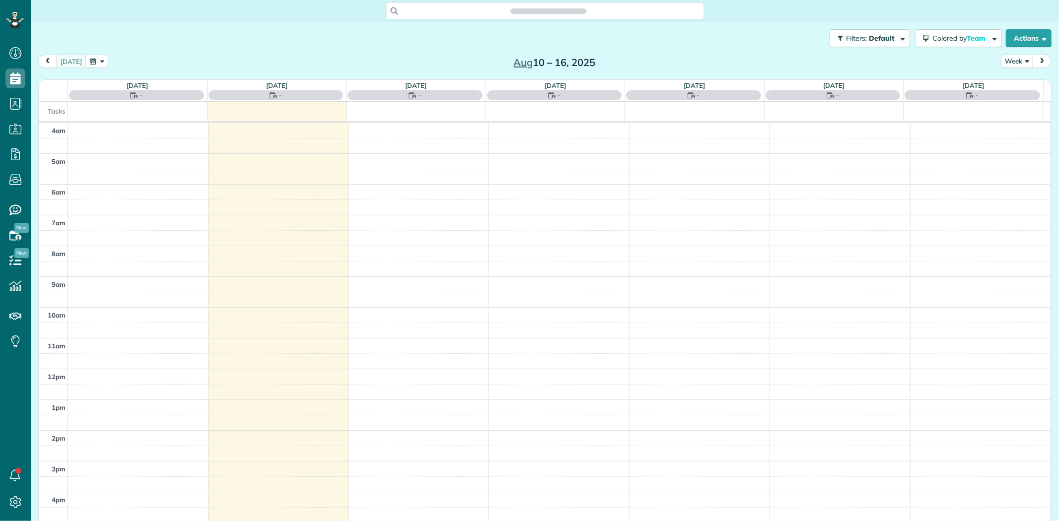
scroll to position [82, 0]
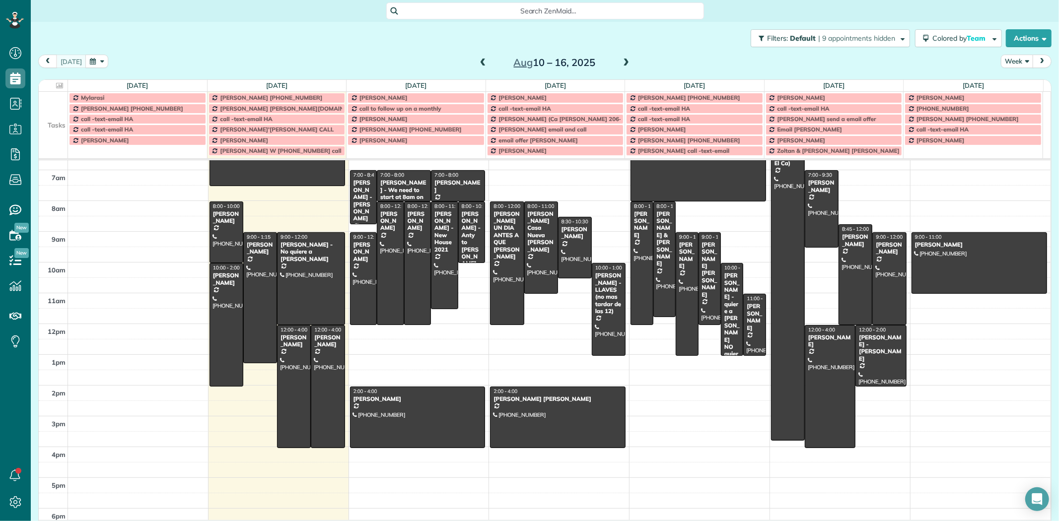
click at [533, 12] on span "Search ZenMaid…" at bounding box center [549, 11] width 302 height 10
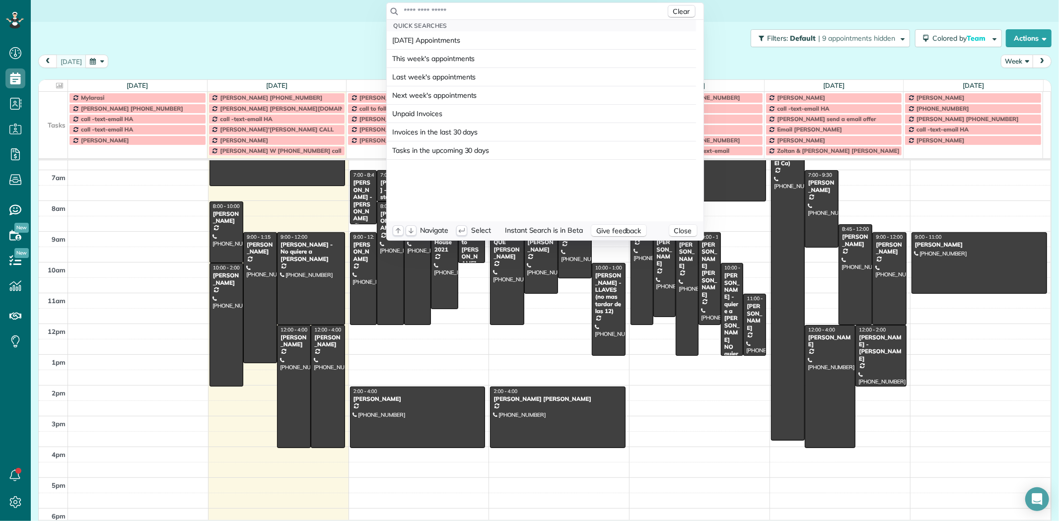
click at [533, 12] on input "text" at bounding box center [535, 11] width 262 height 10
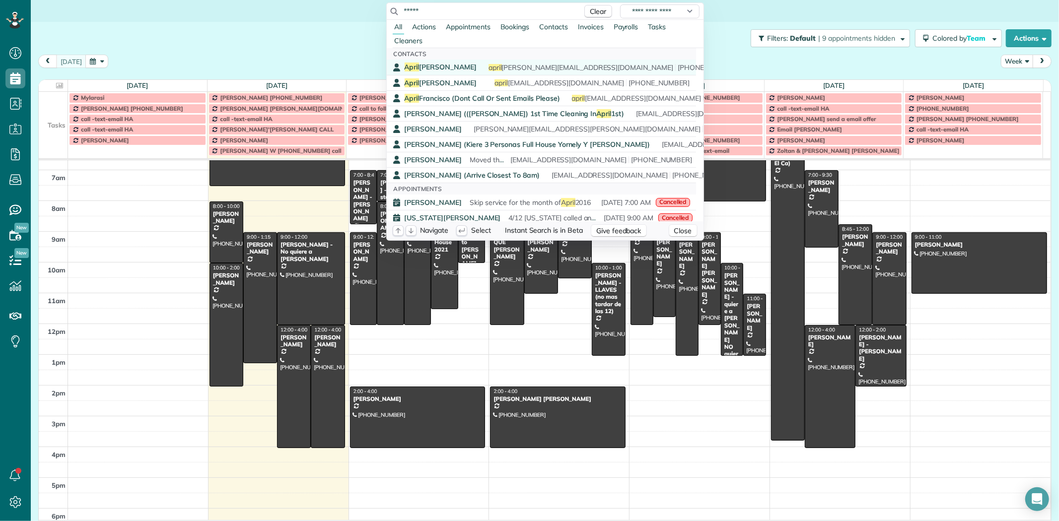
type input "*****"
click at [419, 72] on div "April Kristin" at bounding box center [441, 67] width 72 height 9
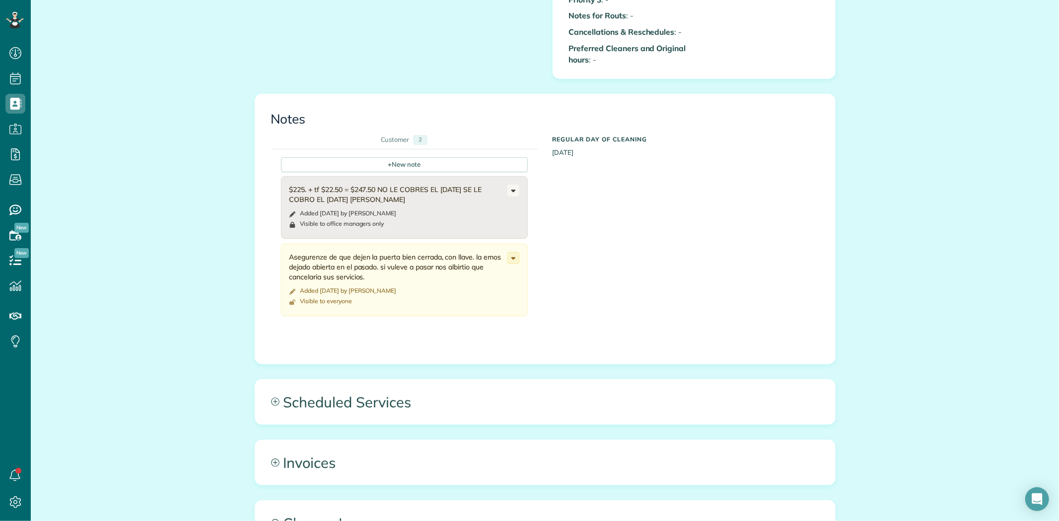
scroll to position [1269, 0]
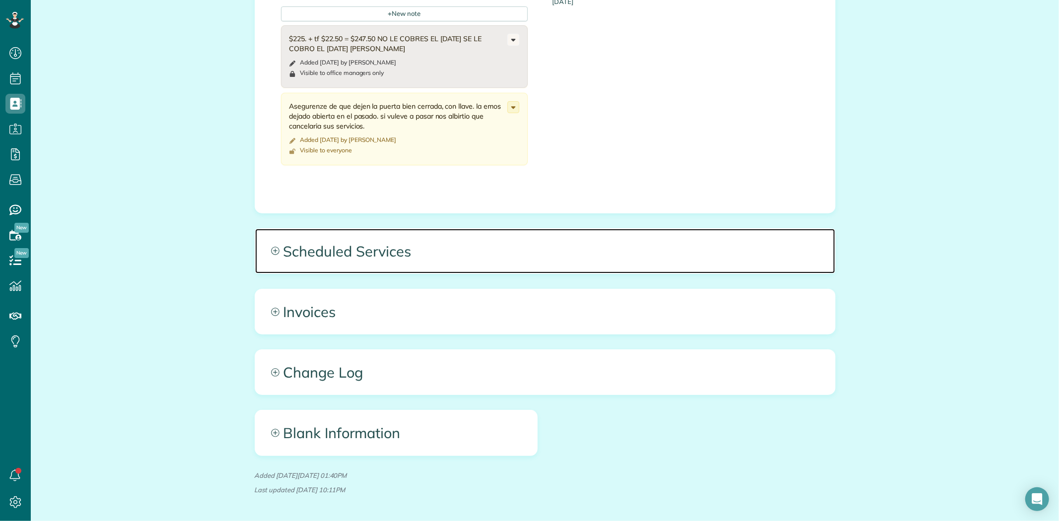
click at [383, 239] on span "Scheduled Services" at bounding box center [545, 251] width 580 height 45
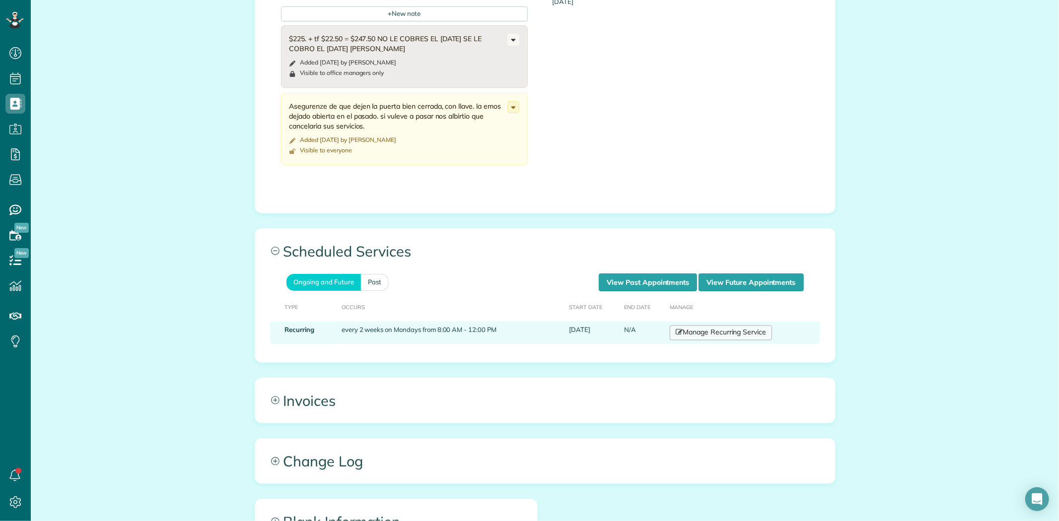
click at [698, 326] on link "Manage Recurring Service" at bounding box center [721, 333] width 102 height 15
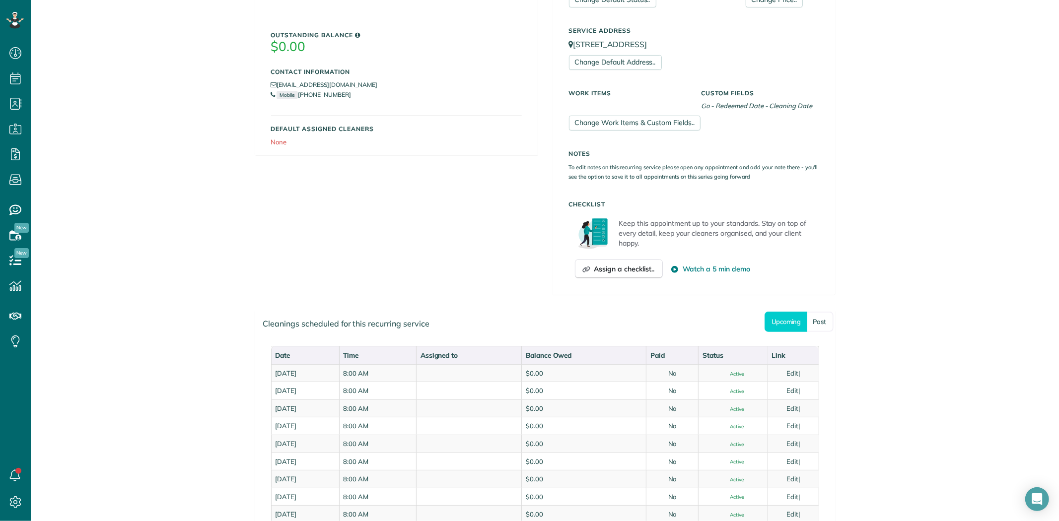
scroll to position [221, 0]
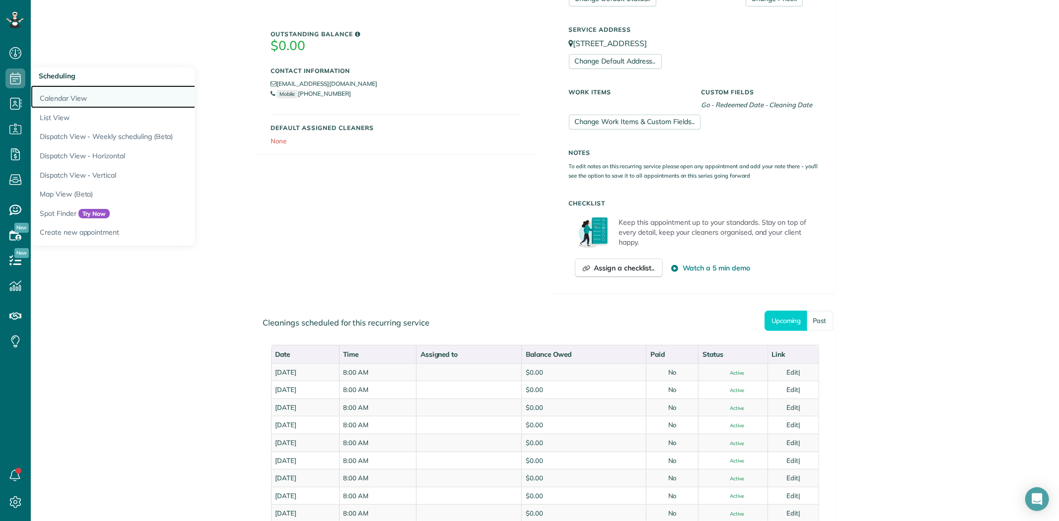
click at [67, 102] on link "Calendar View" at bounding box center [155, 96] width 248 height 23
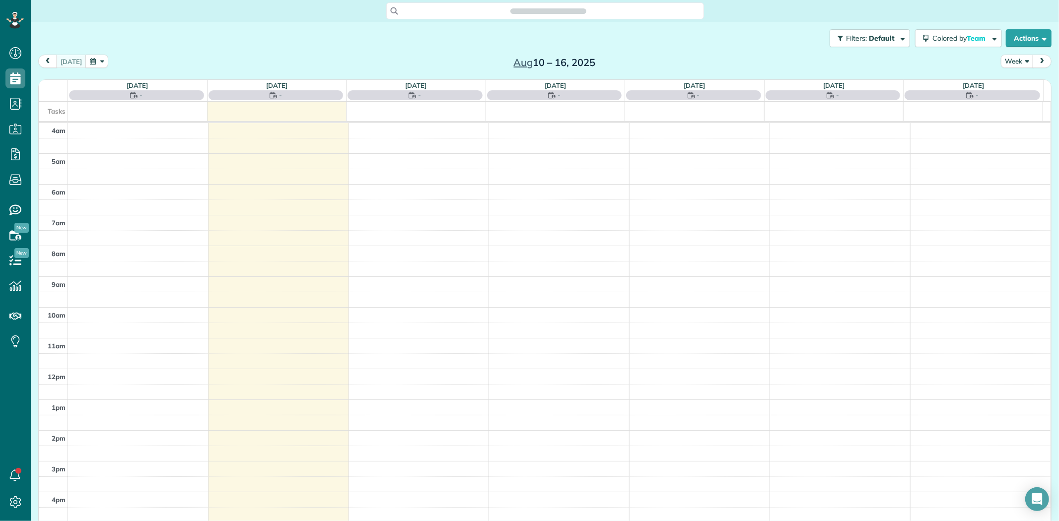
scroll to position [82, 0]
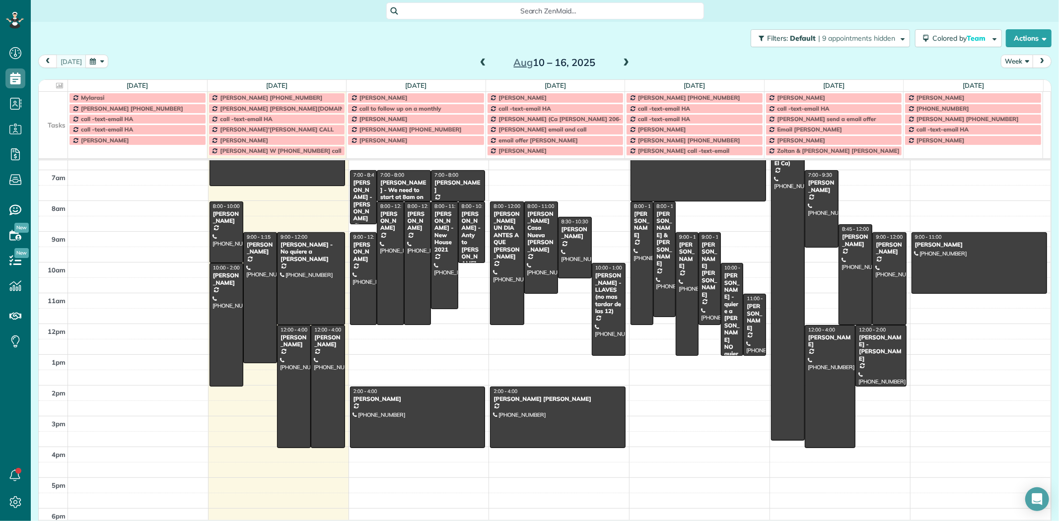
click at [621, 61] on span at bounding box center [626, 63] width 11 height 9
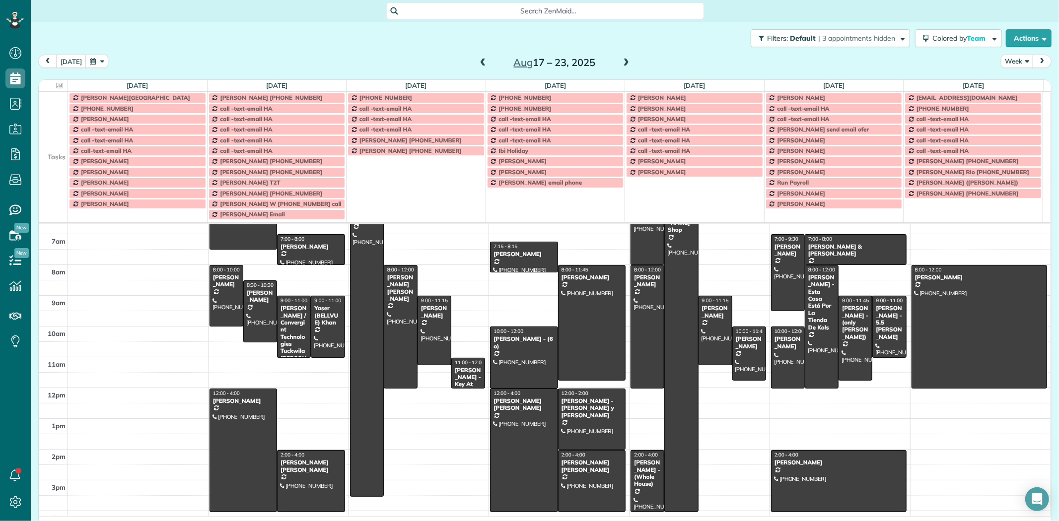
click at [621, 61] on span at bounding box center [626, 63] width 11 height 9
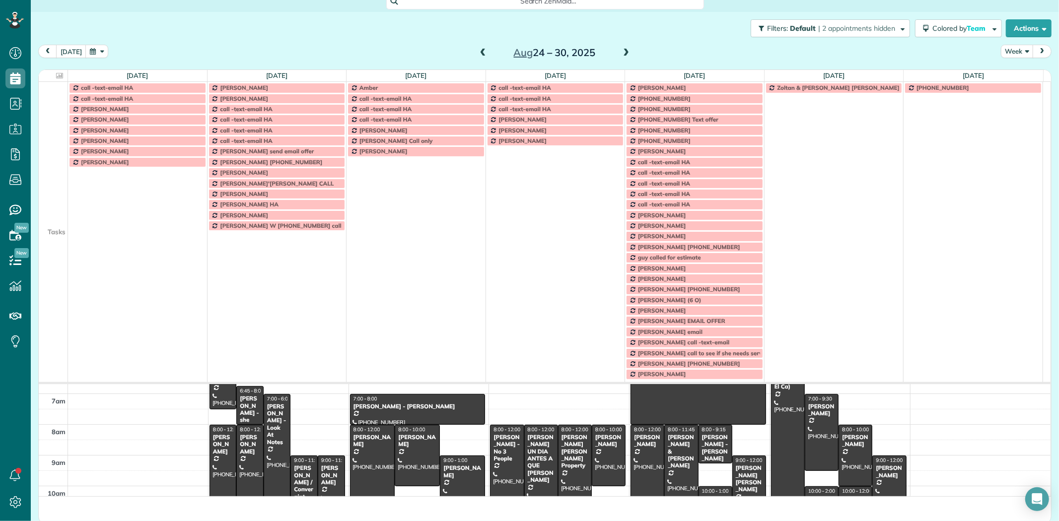
scroll to position [12, 0]
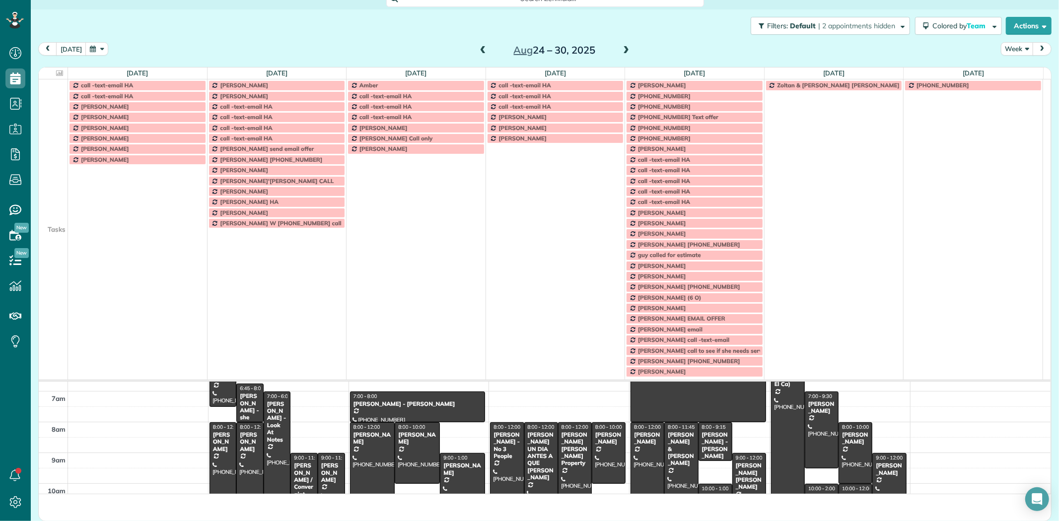
click at [58, 175] on td at bounding box center [53, 170] width 29 height 10
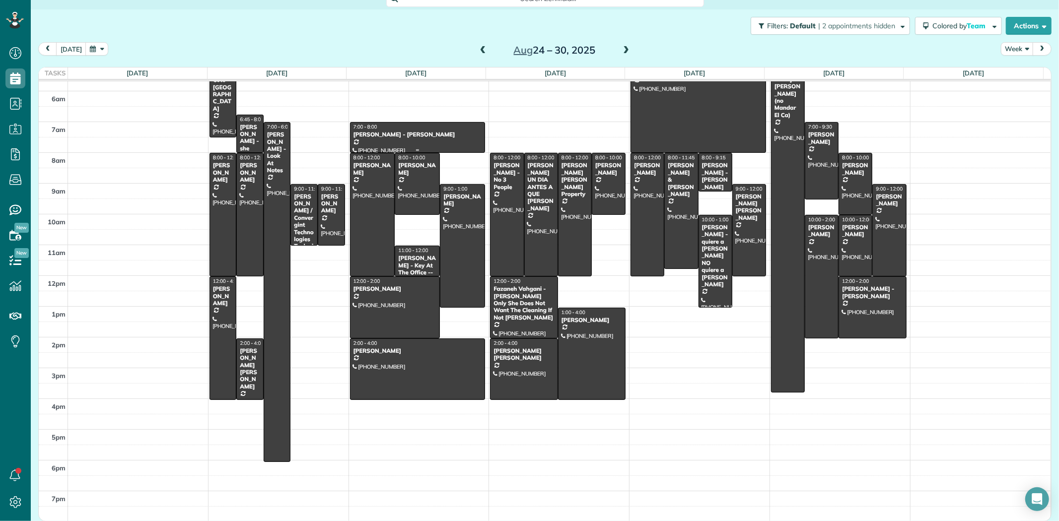
scroll to position [0, 0]
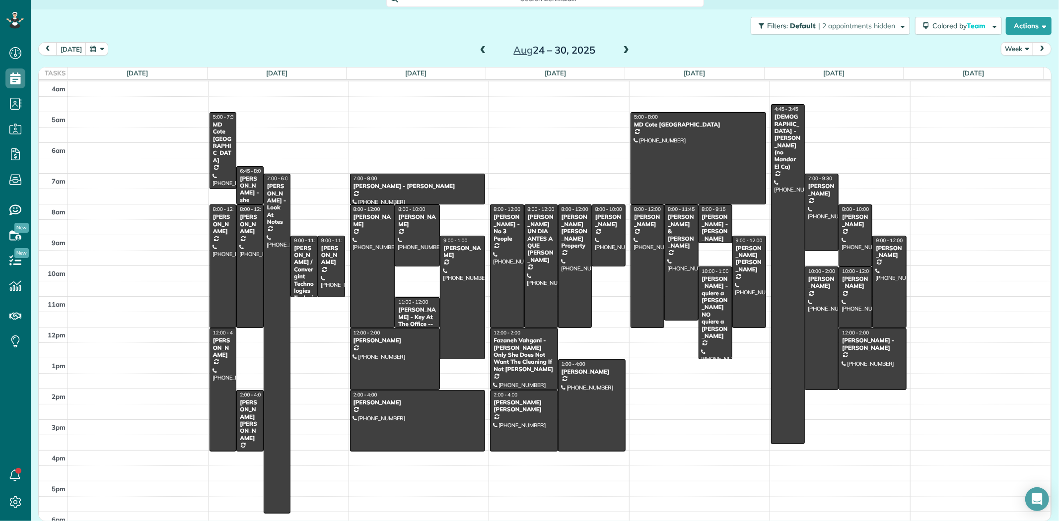
click at [482, 53] on span at bounding box center [483, 50] width 11 height 9
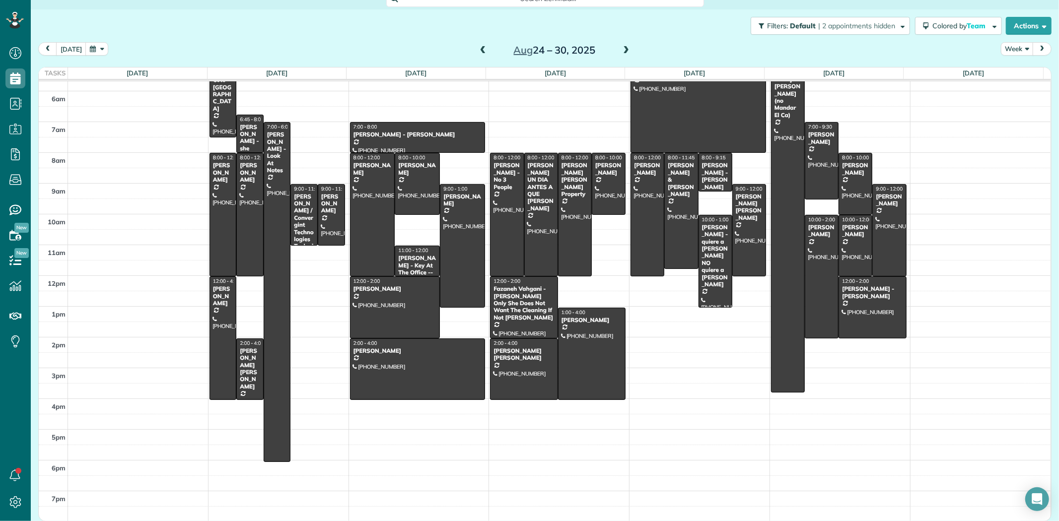
scroll to position [11, 0]
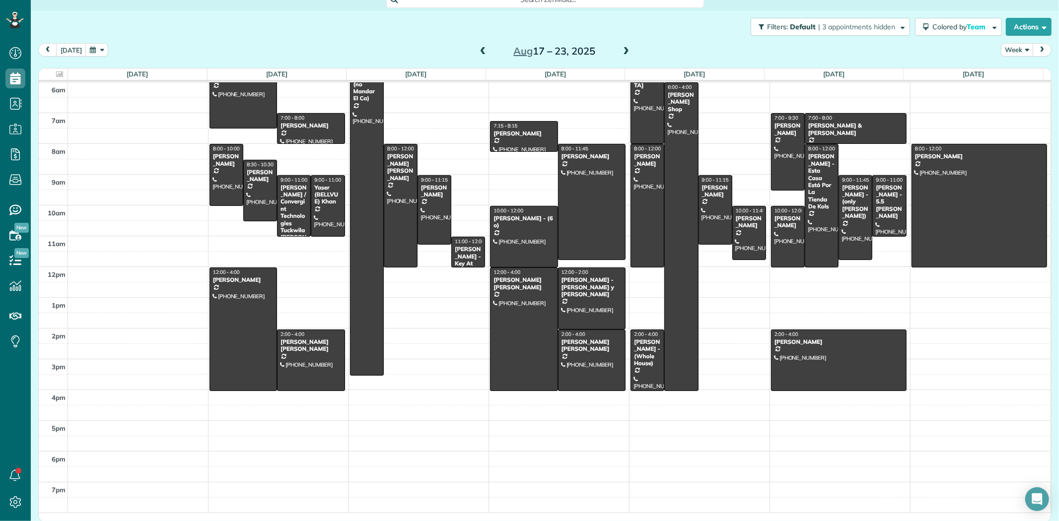
click at [621, 55] on span at bounding box center [626, 51] width 11 height 9
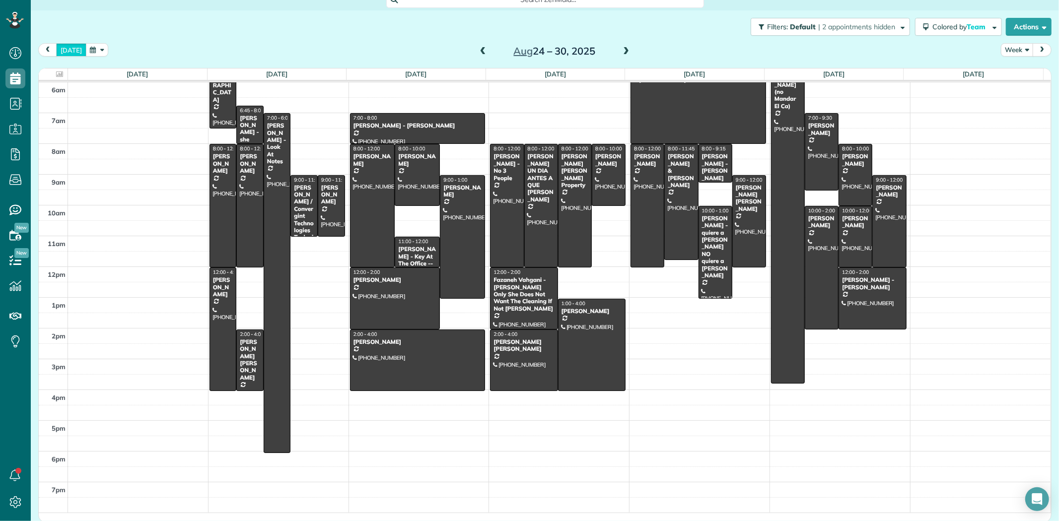
click at [67, 50] on button "[DATE]" at bounding box center [71, 49] width 30 height 13
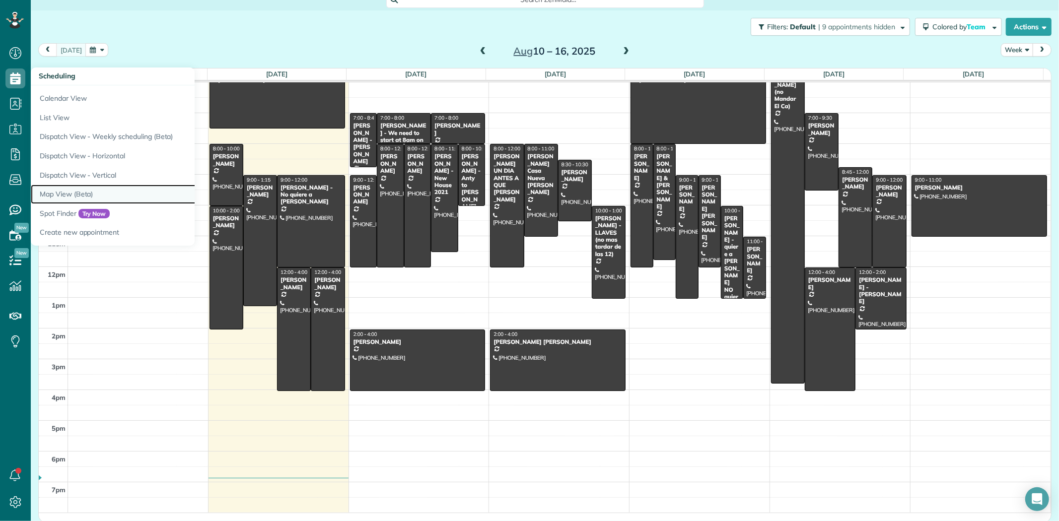
click at [71, 199] on link "Map View (Beta)" at bounding box center [155, 194] width 248 height 19
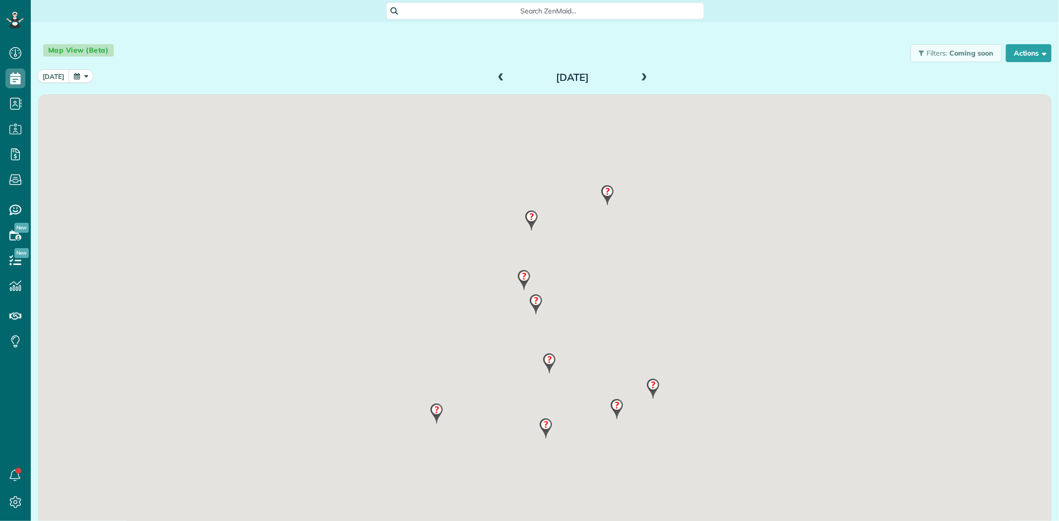
scroll to position [4, 4]
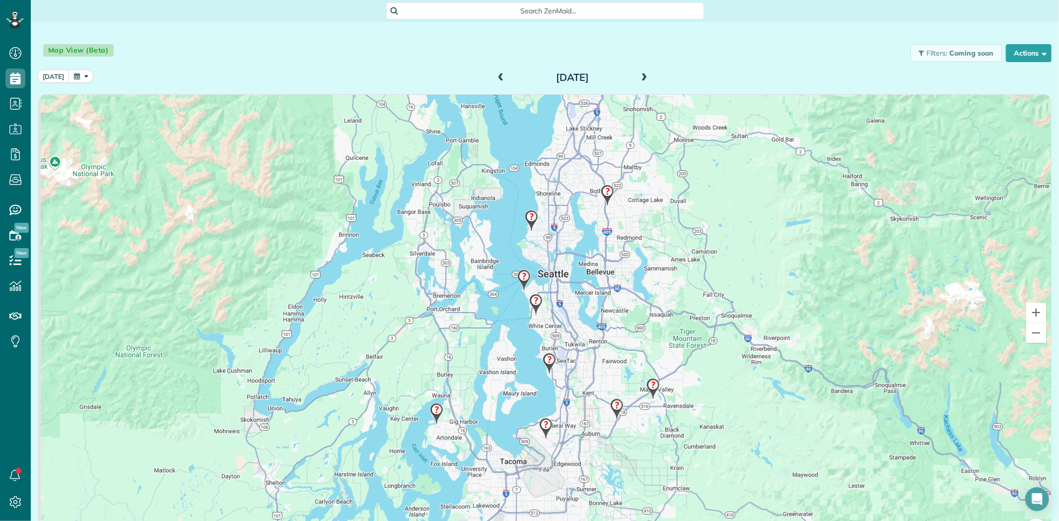
click at [604, 196] on img at bounding box center [607, 195] width 21 height 29
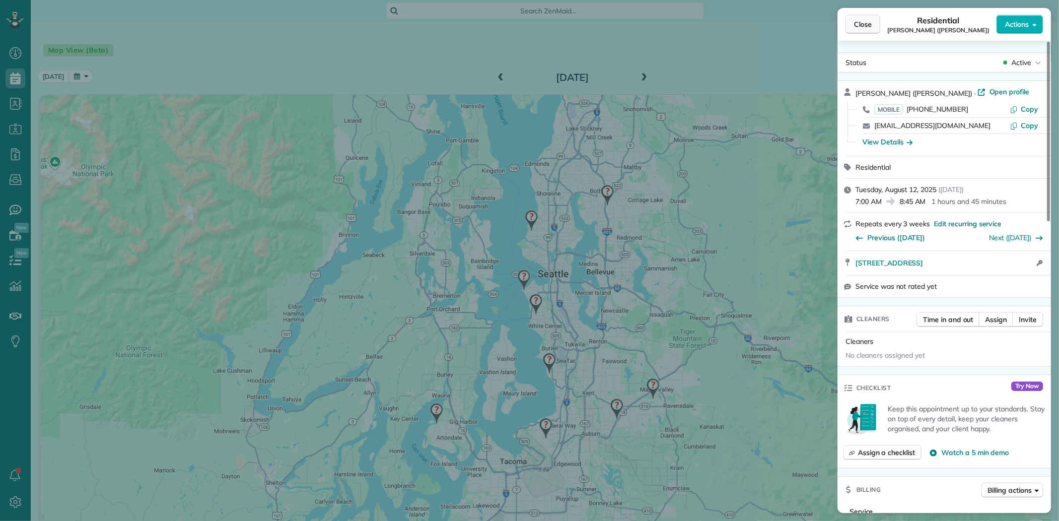
click at [865, 26] on span "Close" at bounding box center [863, 24] width 18 height 10
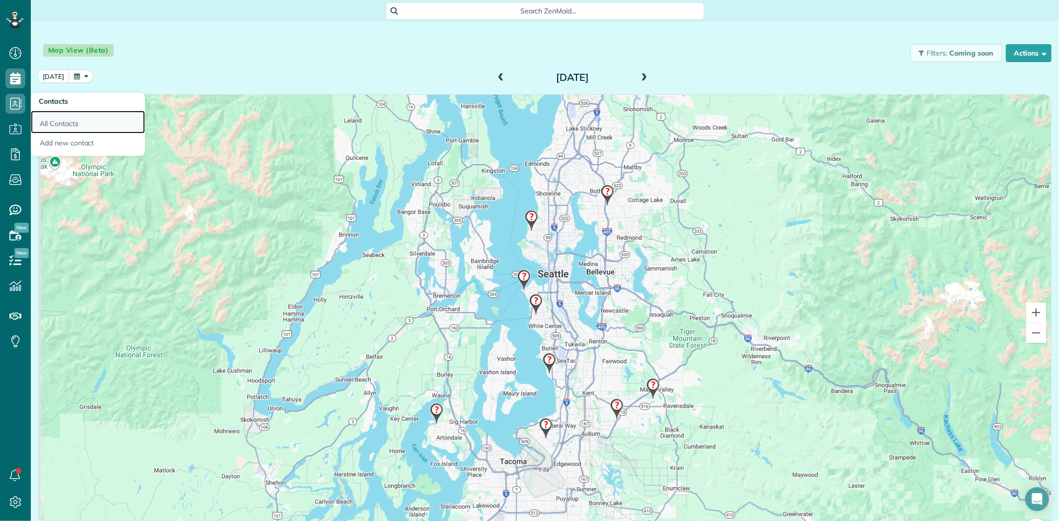
click at [65, 122] on link "All Contacts" at bounding box center [88, 122] width 114 height 23
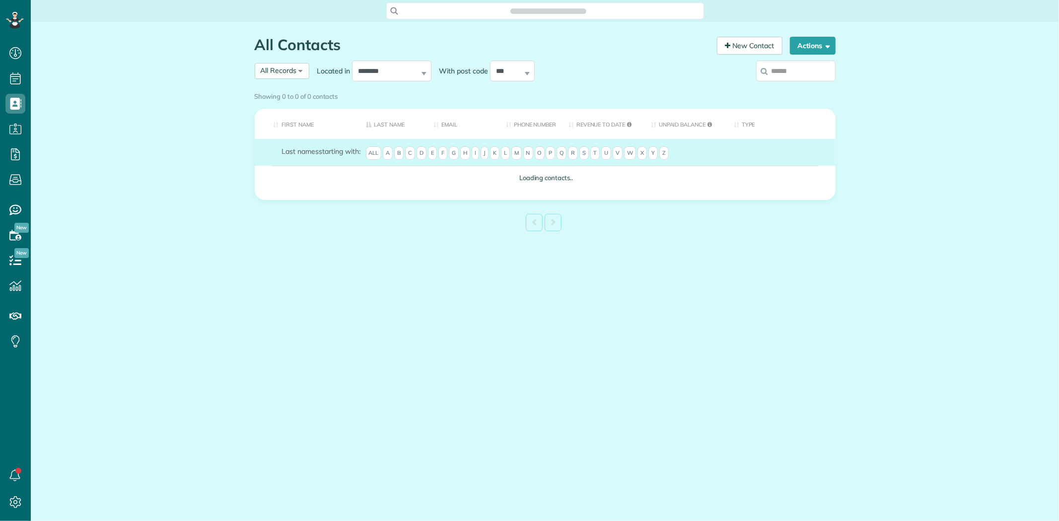
scroll to position [4, 4]
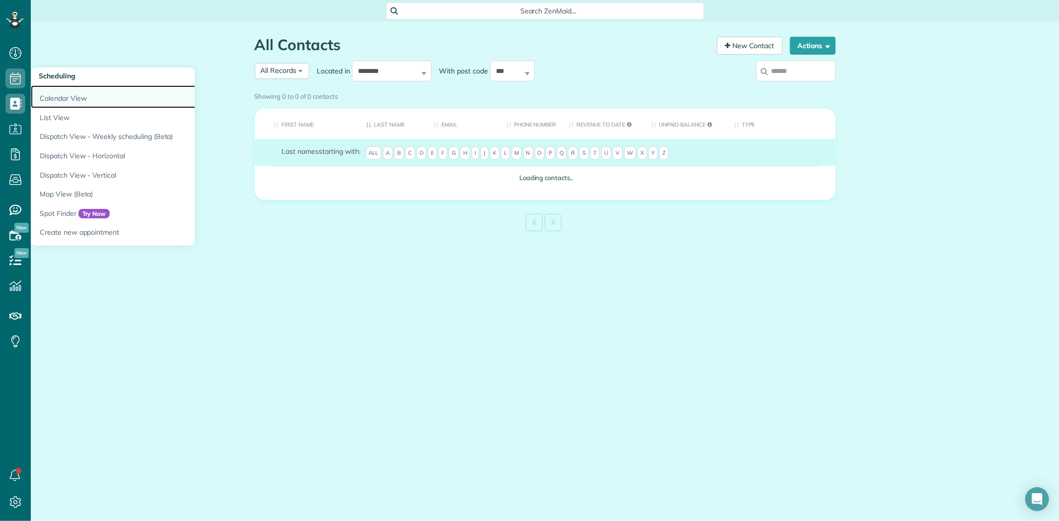
click at [70, 95] on link "Calendar View" at bounding box center [155, 96] width 248 height 23
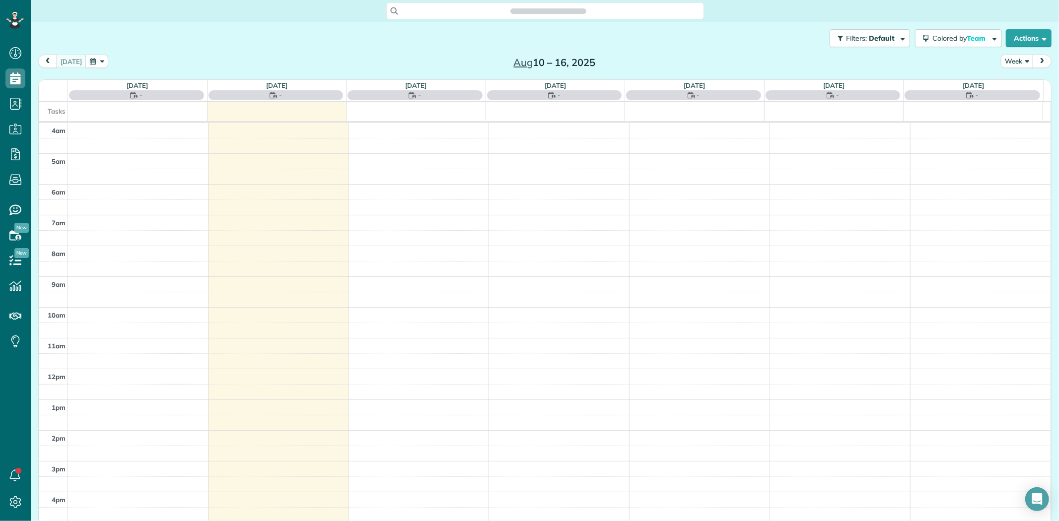
scroll to position [82, 0]
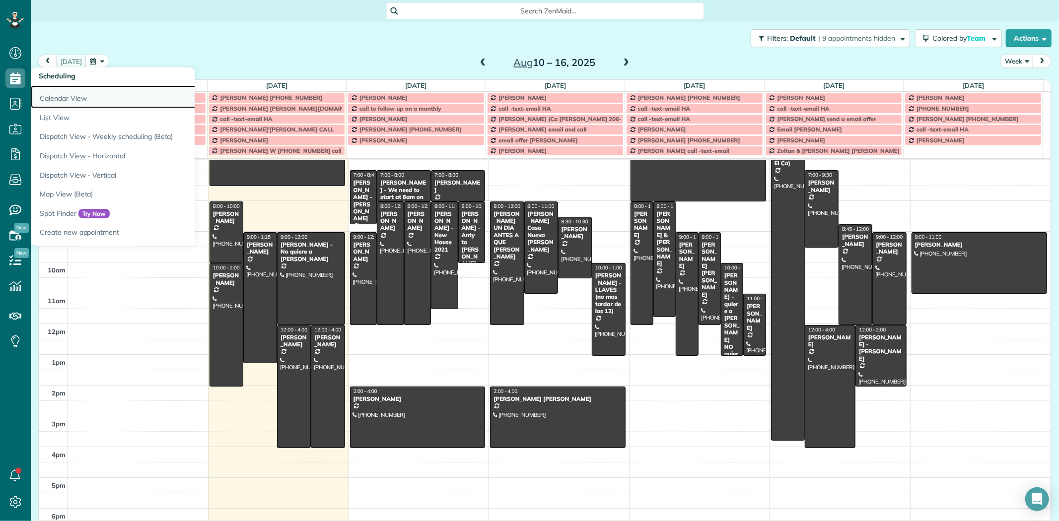
click at [55, 95] on link "Calendar View" at bounding box center [155, 96] width 248 height 23
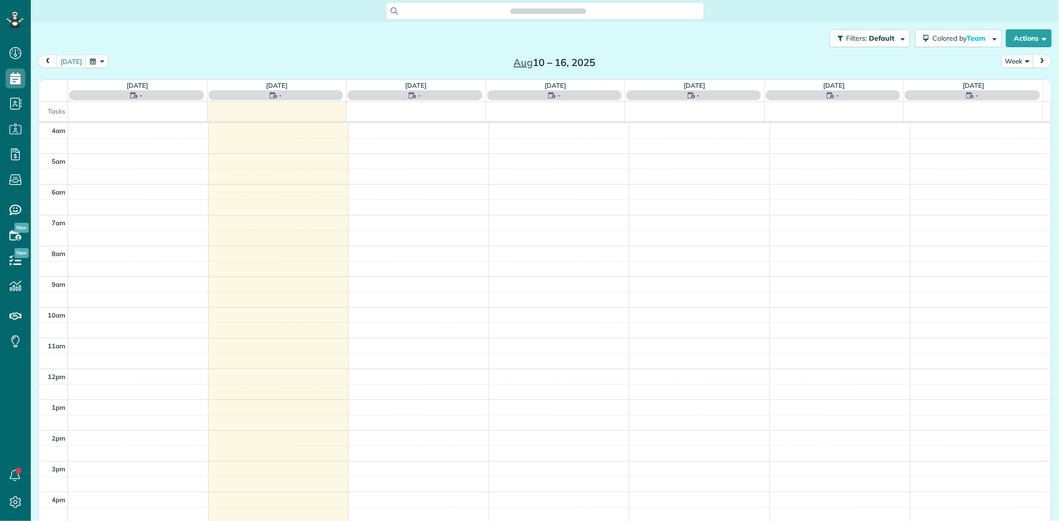
scroll to position [82, 0]
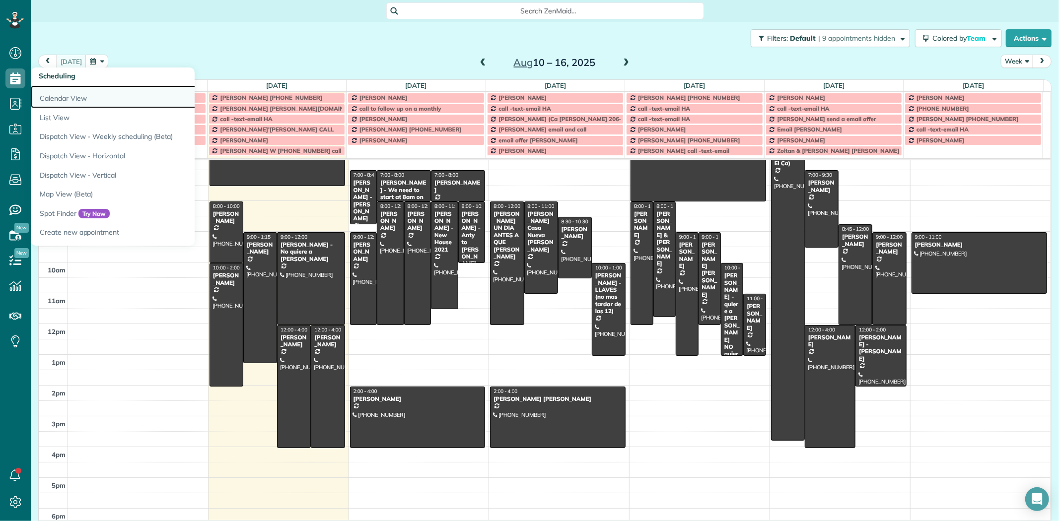
click at [68, 100] on link "Calendar View" at bounding box center [155, 96] width 248 height 23
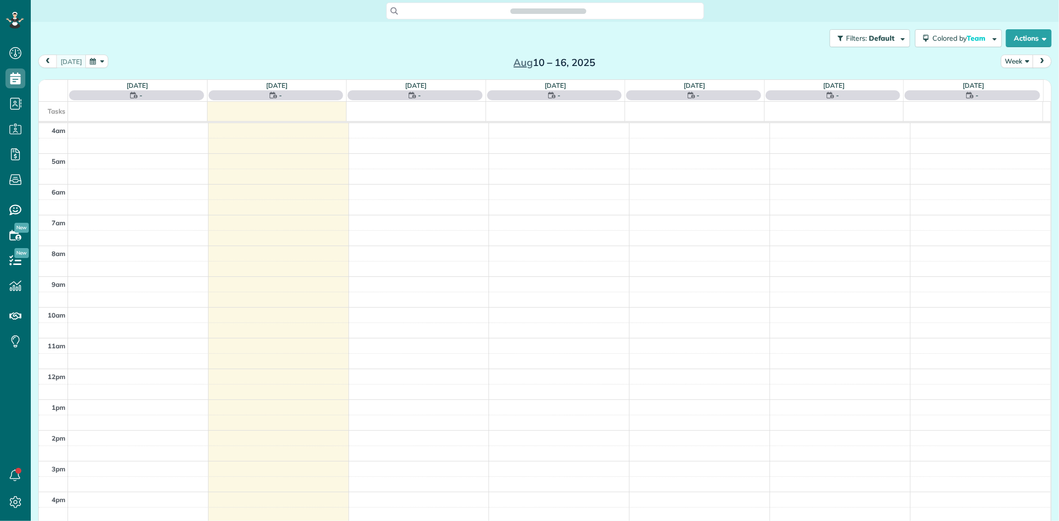
scroll to position [82, 0]
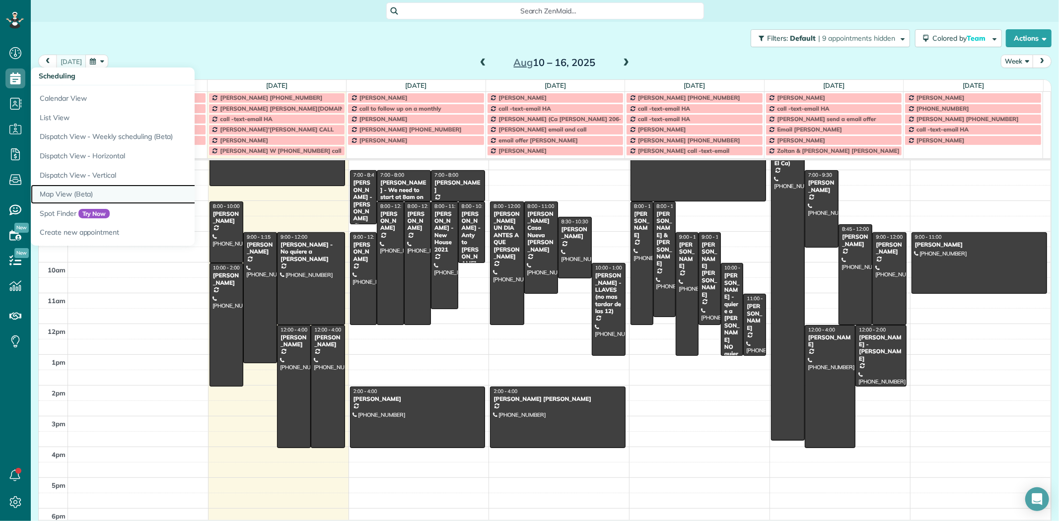
click at [80, 194] on link "Map View (Beta)" at bounding box center [155, 194] width 248 height 19
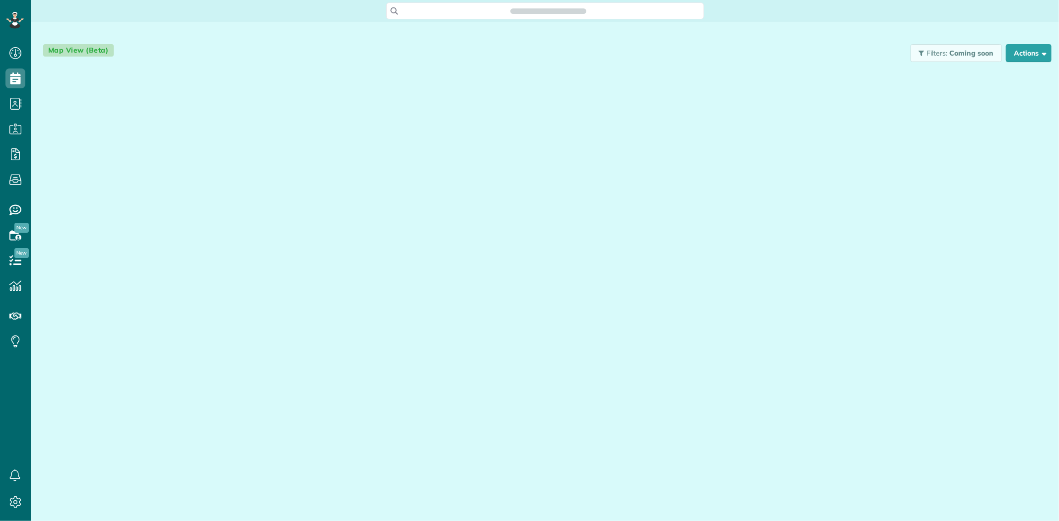
scroll to position [4, 4]
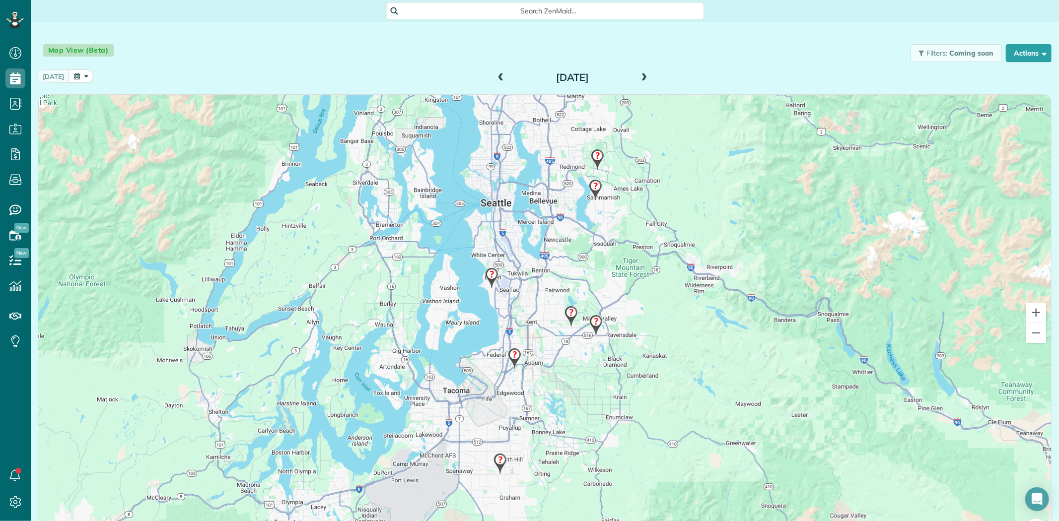
click at [639, 78] on span at bounding box center [644, 78] width 11 height 9
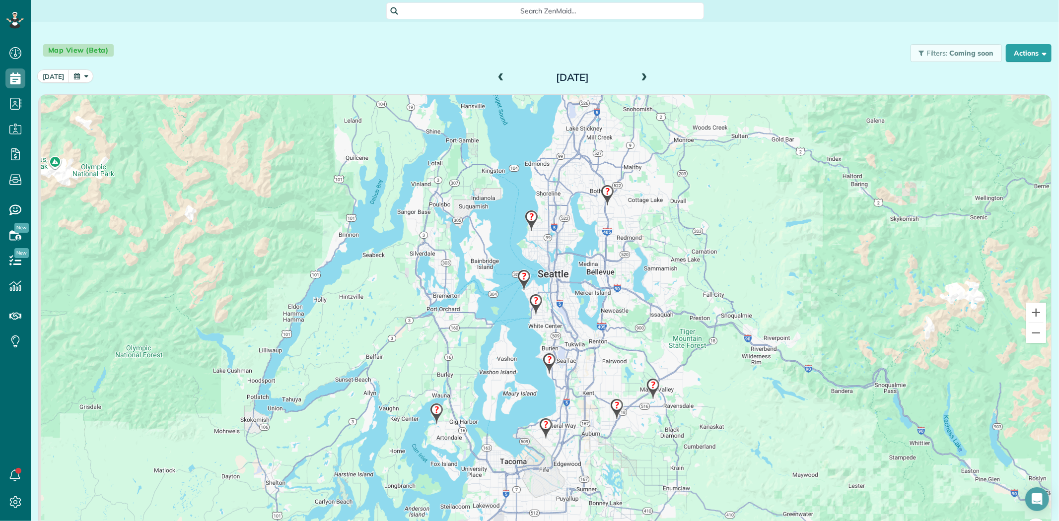
click at [603, 192] on img at bounding box center [607, 195] width 21 height 29
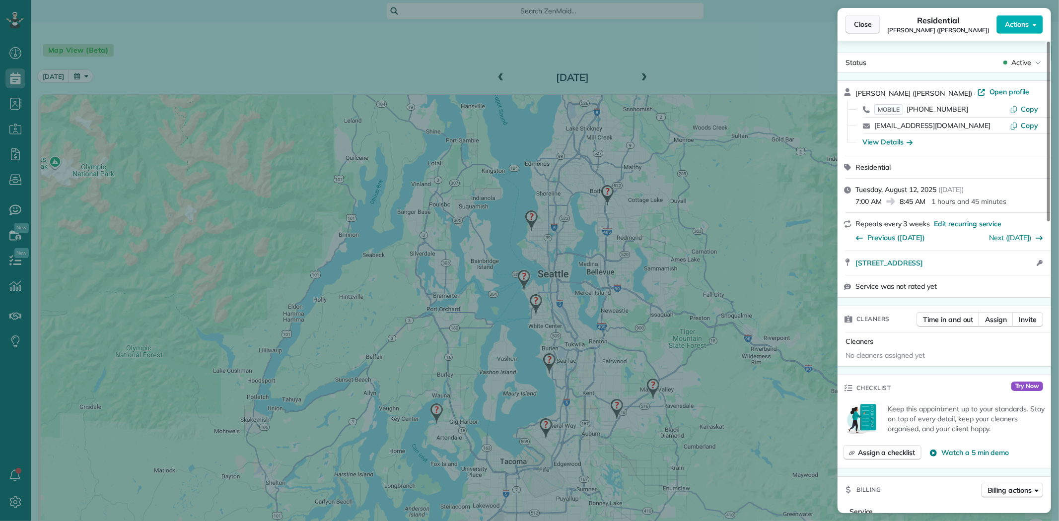
click at [861, 20] on span "Close" at bounding box center [863, 24] width 18 height 10
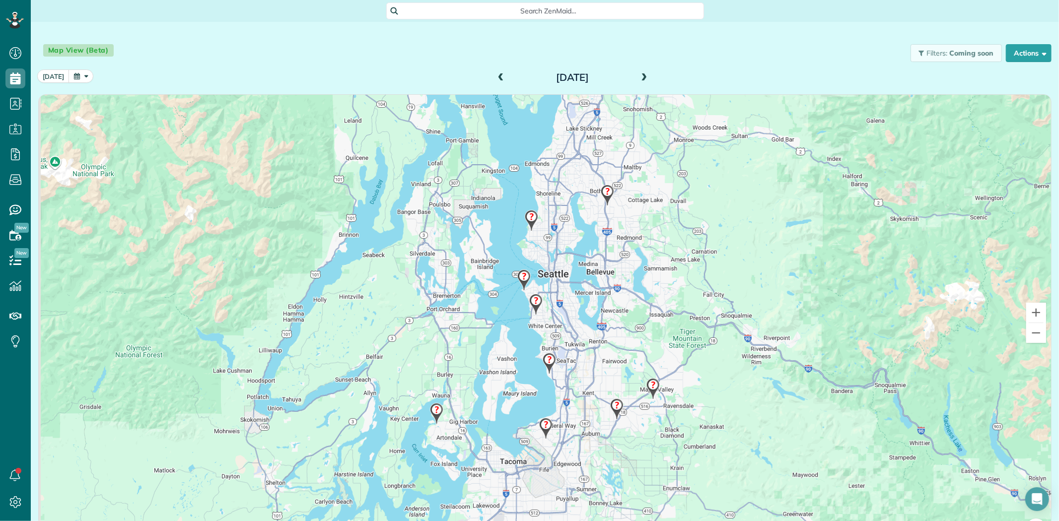
click at [530, 304] on img at bounding box center [535, 304] width 21 height 29
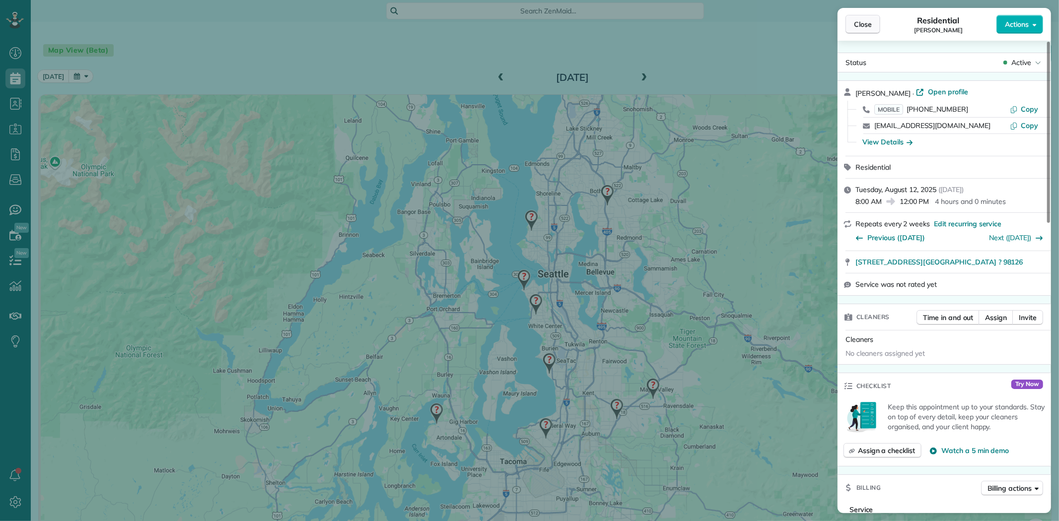
click at [872, 24] on button "Close" at bounding box center [863, 24] width 35 height 19
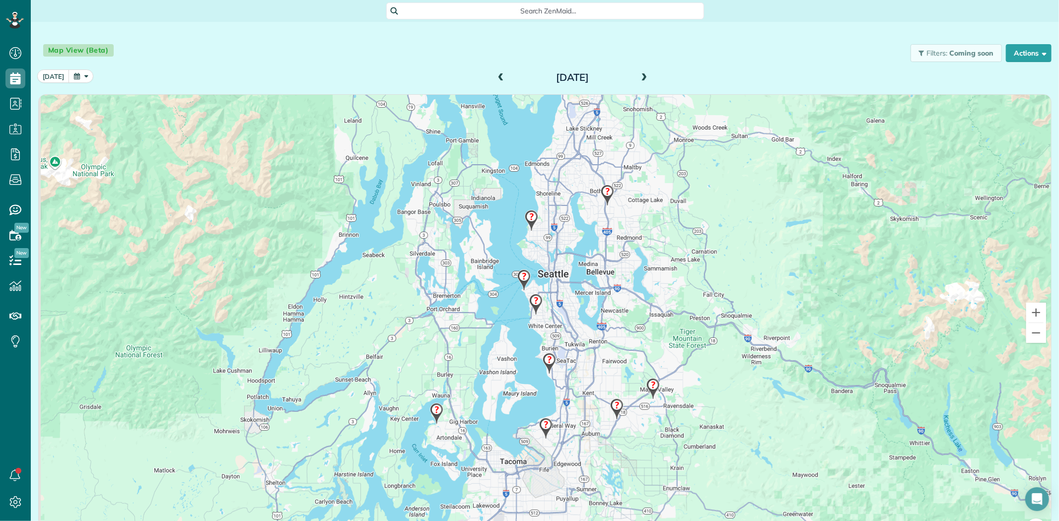
click at [523, 277] on img at bounding box center [524, 280] width 21 height 29
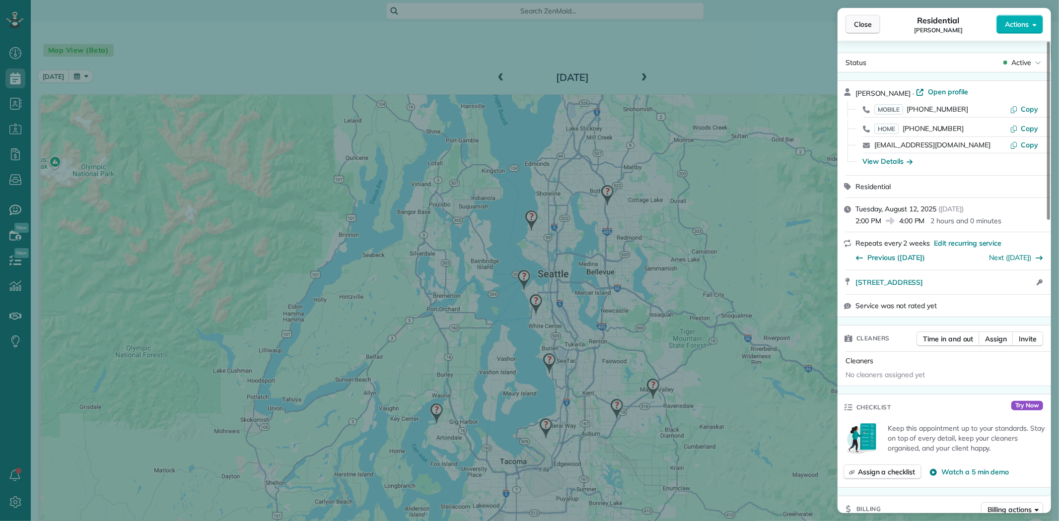
click at [863, 27] on span "Close" at bounding box center [863, 24] width 18 height 10
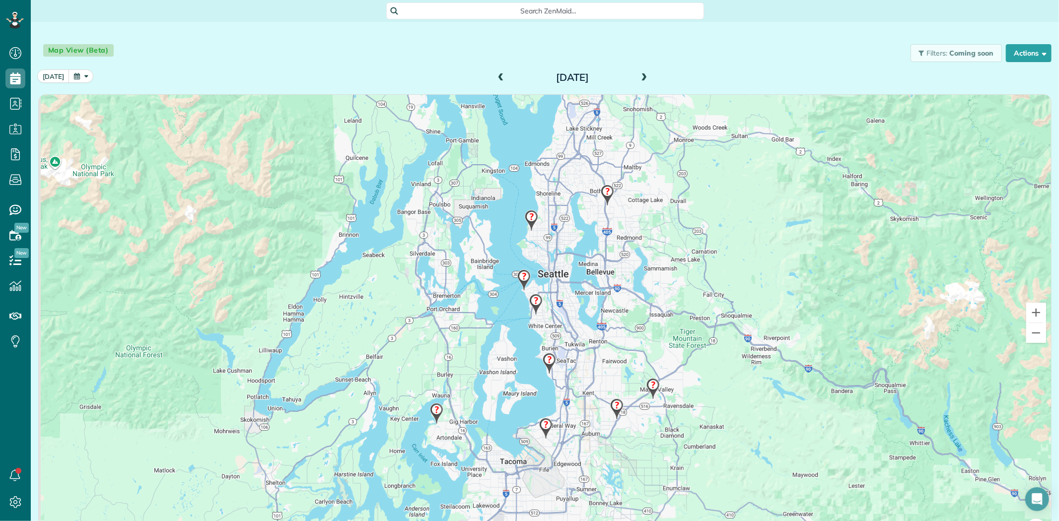
click at [527, 218] on img at bounding box center [531, 220] width 21 height 29
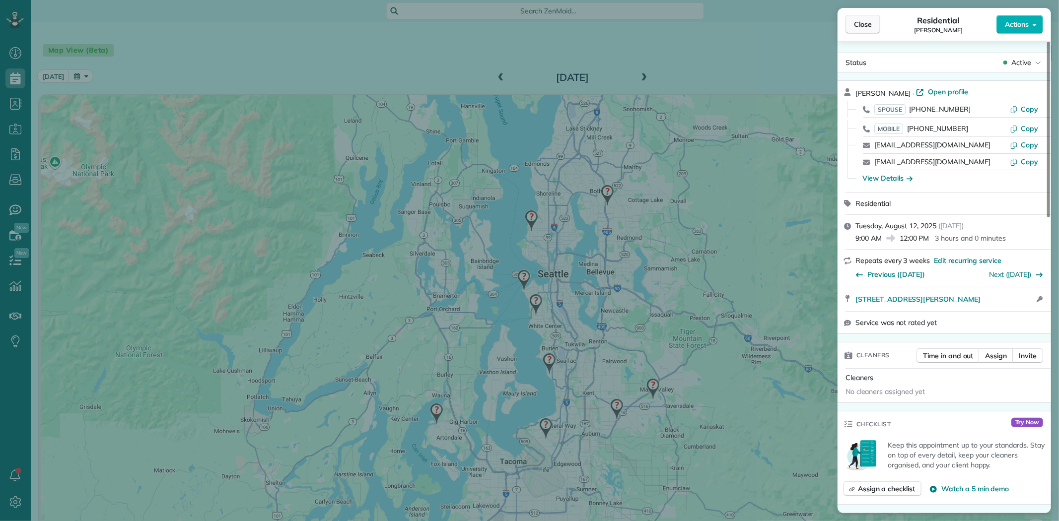
click at [866, 25] on span "Close" at bounding box center [863, 24] width 18 height 10
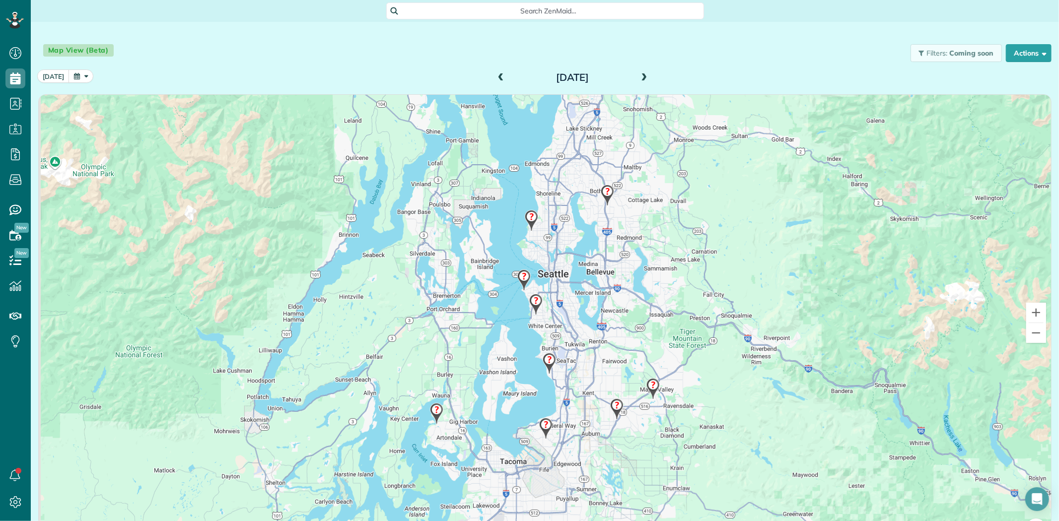
click at [527, 225] on img at bounding box center [531, 220] width 21 height 29
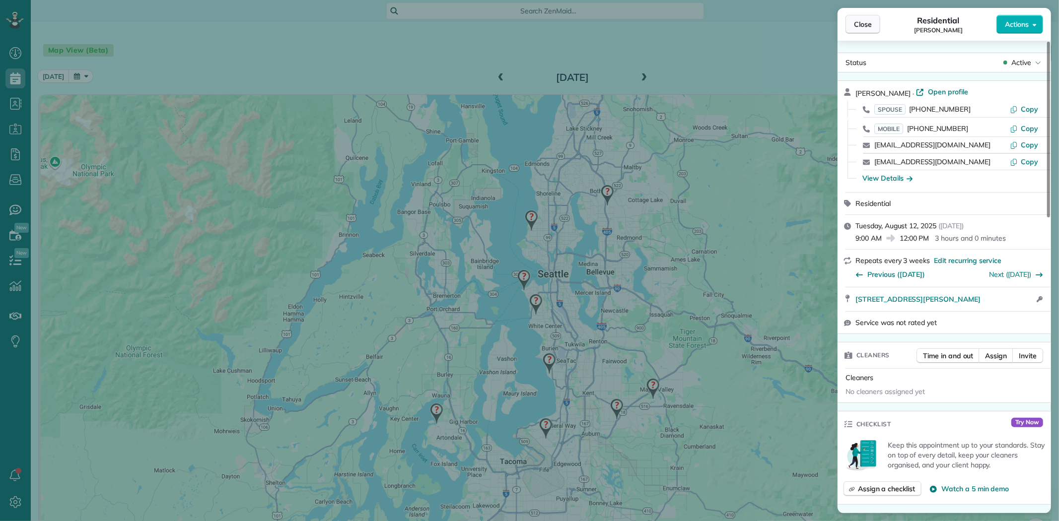
click at [860, 31] on button "Close" at bounding box center [863, 24] width 35 height 19
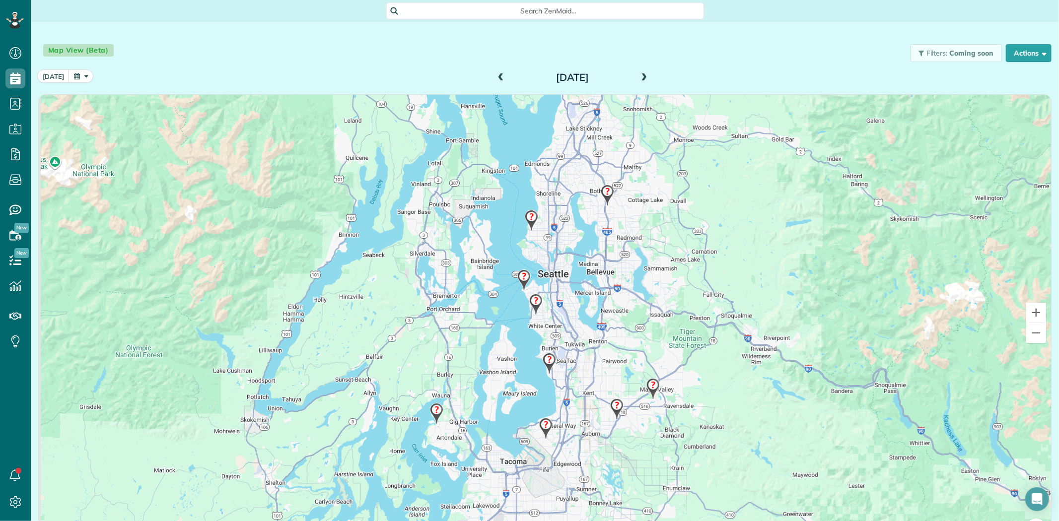
click at [533, 304] on img at bounding box center [535, 304] width 21 height 29
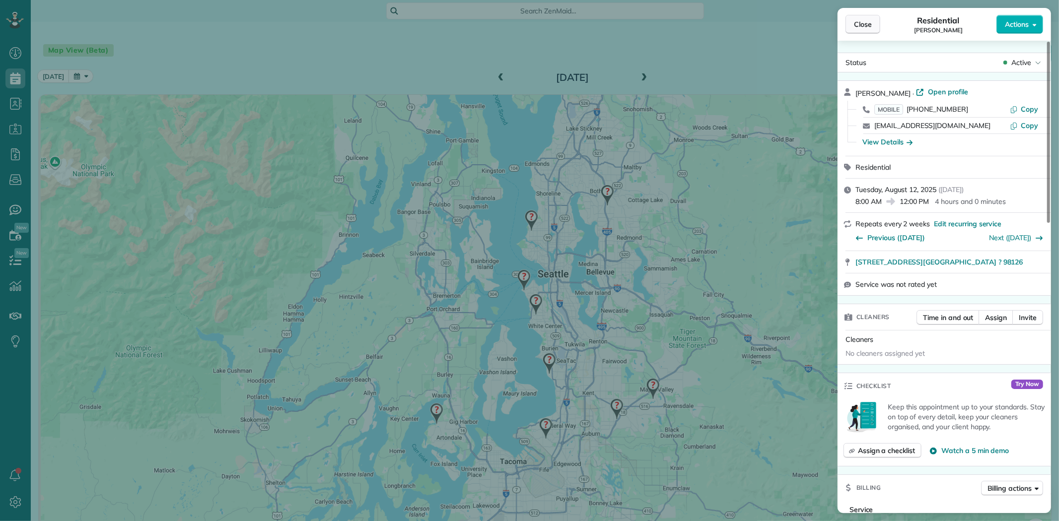
click at [870, 21] on span "Close" at bounding box center [863, 24] width 18 height 10
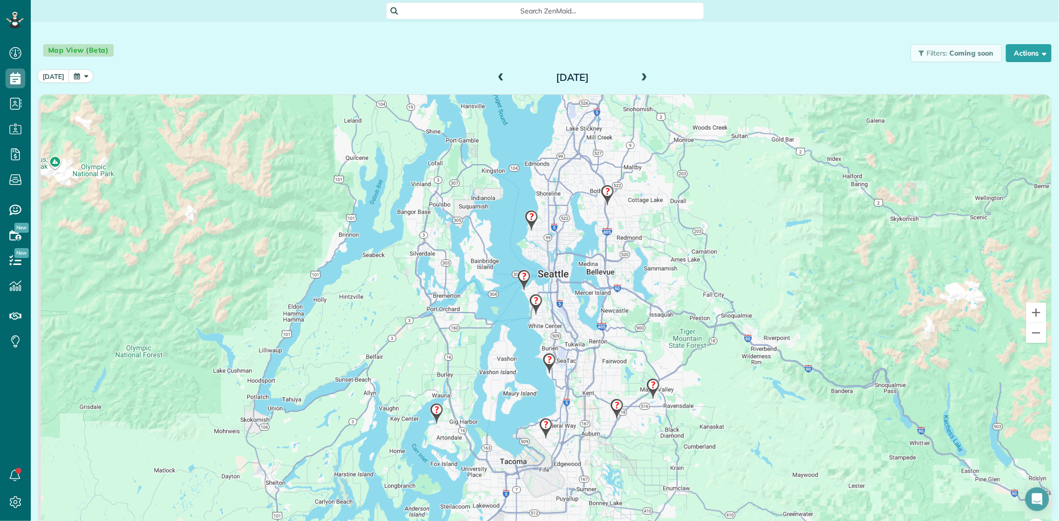
click at [520, 277] on img at bounding box center [524, 280] width 21 height 29
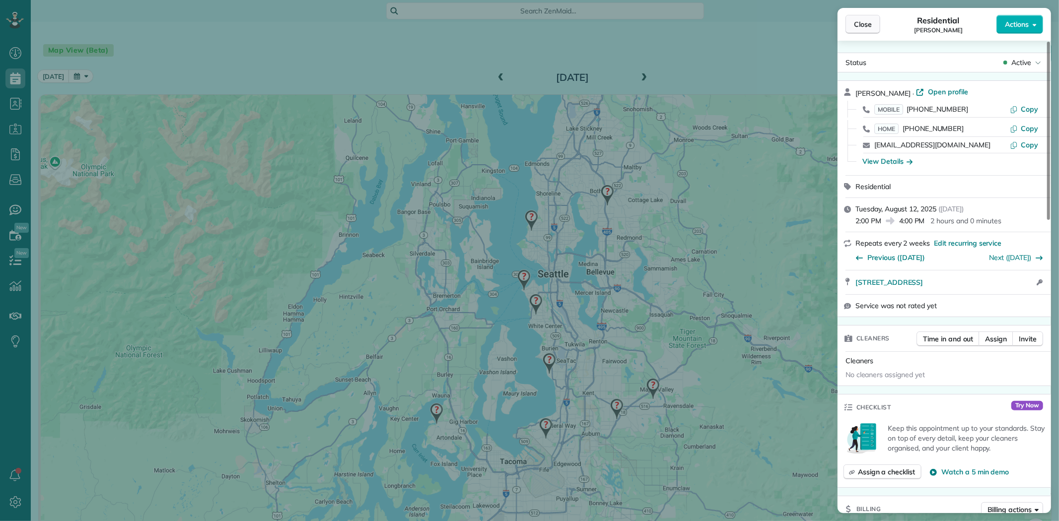
click at [860, 28] on span "Close" at bounding box center [863, 24] width 18 height 10
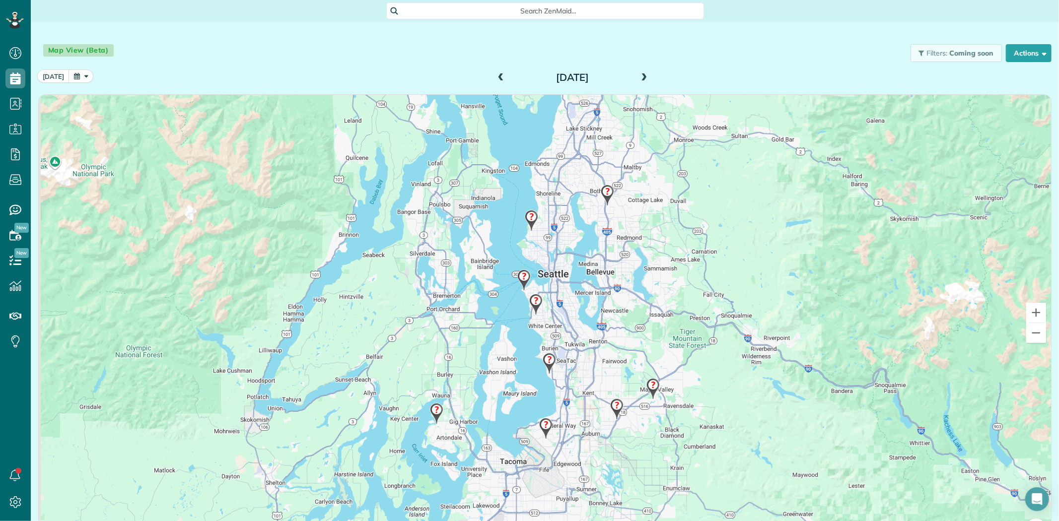
click at [545, 363] on img at bounding box center [549, 363] width 21 height 29
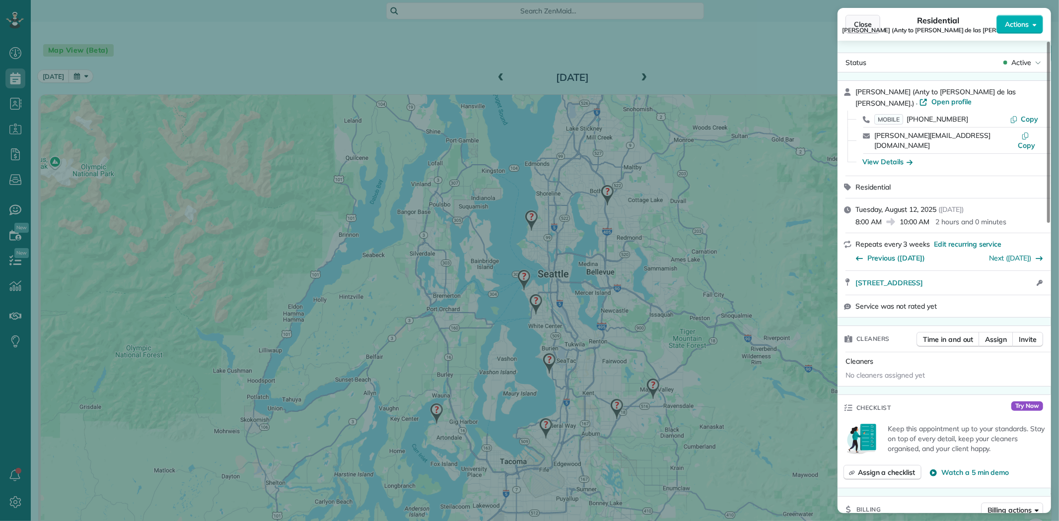
click at [865, 19] on span "Close" at bounding box center [863, 24] width 18 height 10
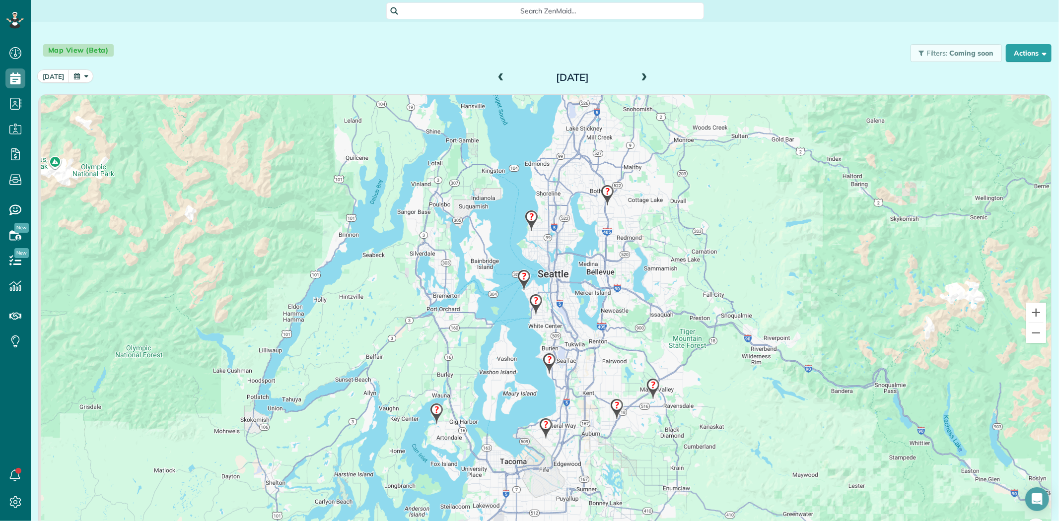
click at [527, 303] on img at bounding box center [535, 304] width 21 height 29
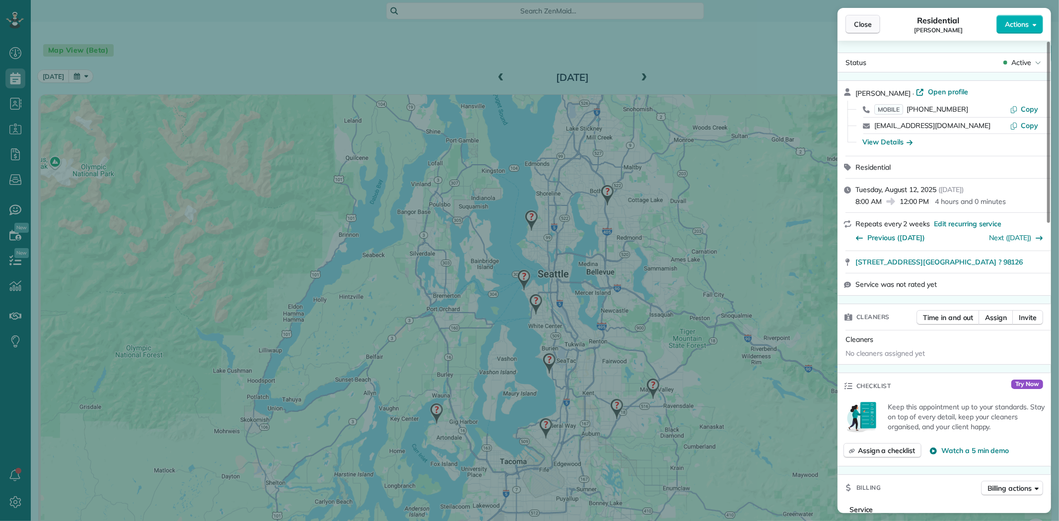
click at [866, 21] on span "Close" at bounding box center [863, 24] width 18 height 10
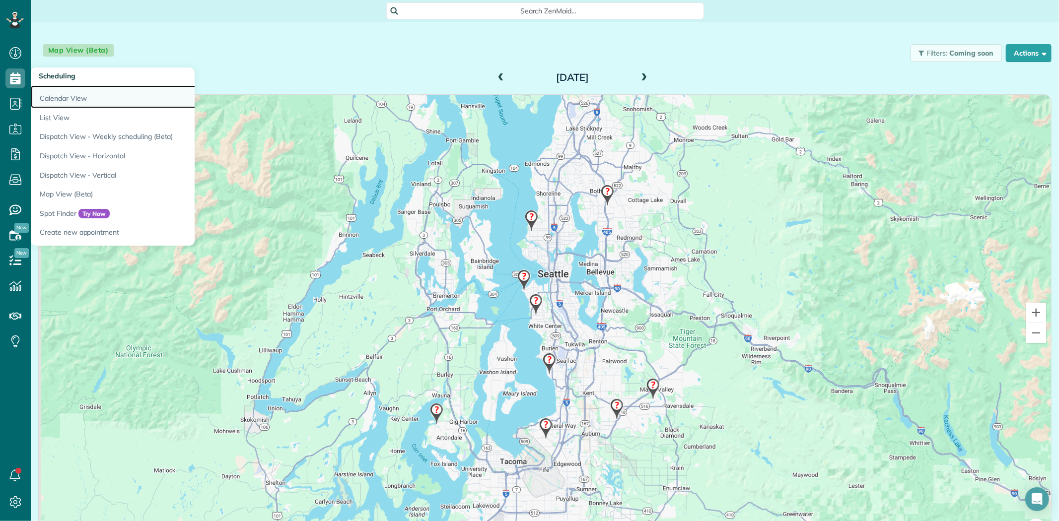
click at [59, 98] on link "Calendar View" at bounding box center [155, 96] width 248 height 23
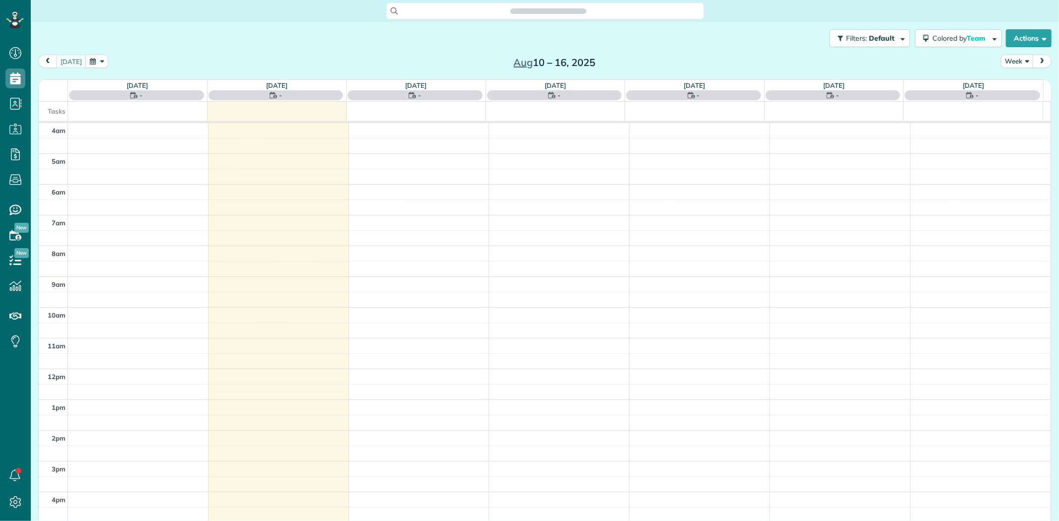
scroll to position [82, 0]
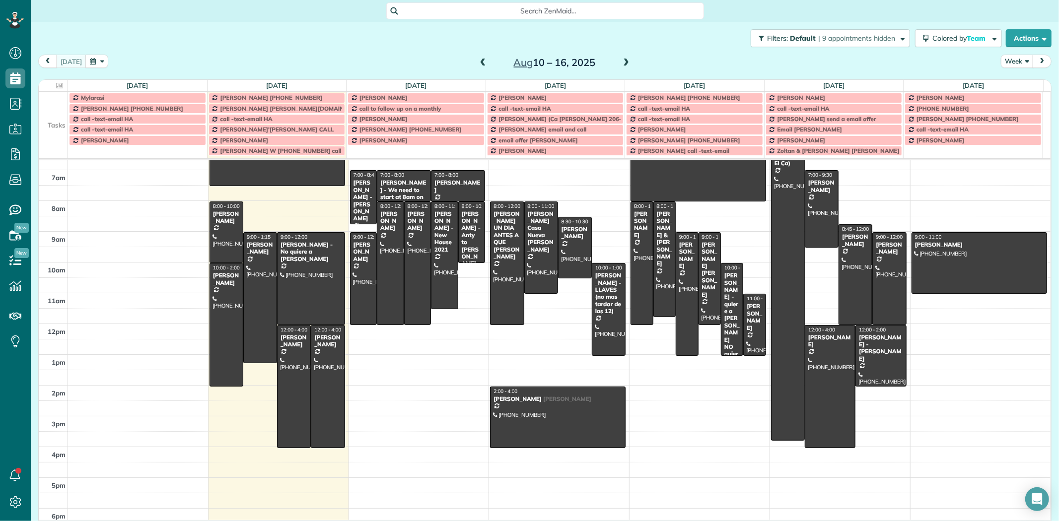
drag, startPoint x: 419, startPoint y: 406, endPoint x: 535, endPoint y: 403, distance: 116.3
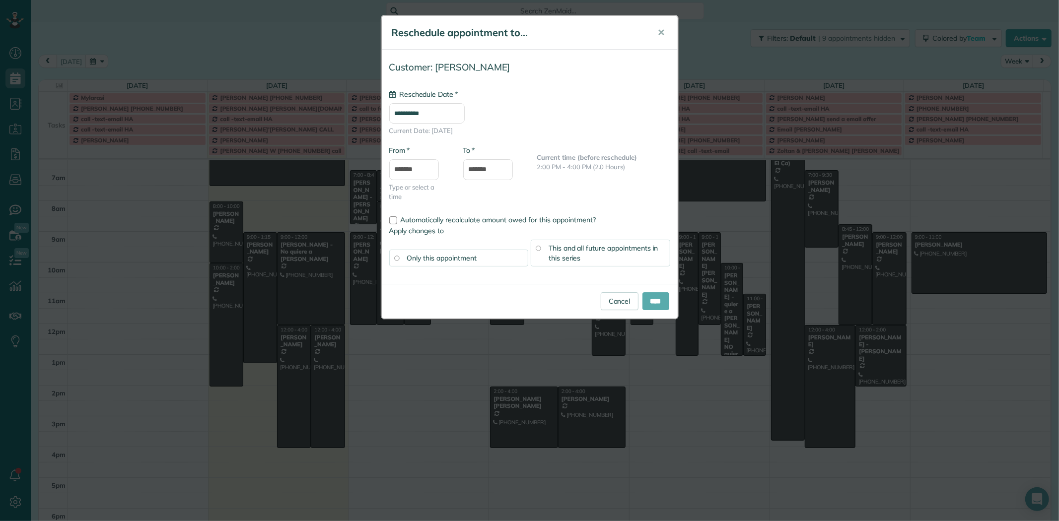
type input "**********"
click at [649, 296] on input "****" at bounding box center [656, 302] width 27 height 18
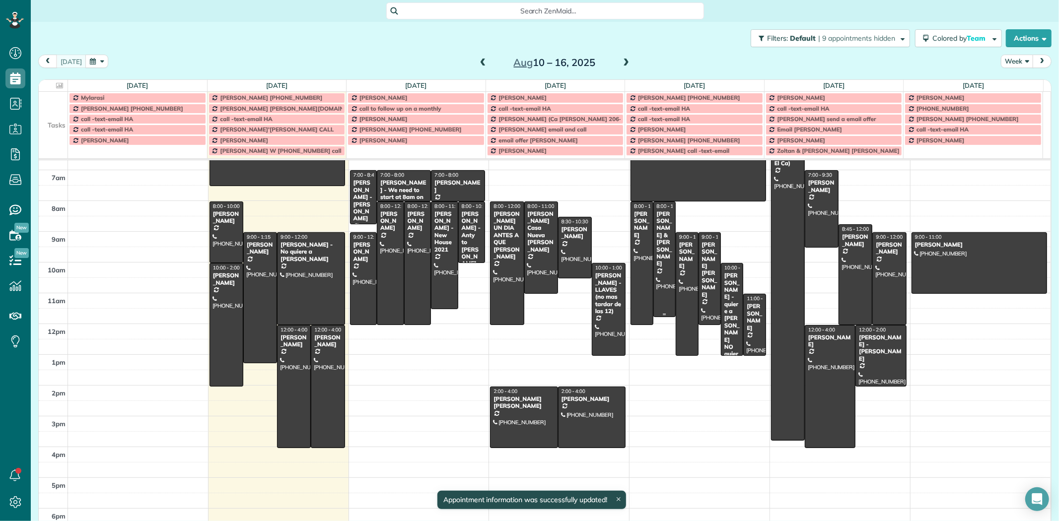
scroll to position [73, 0]
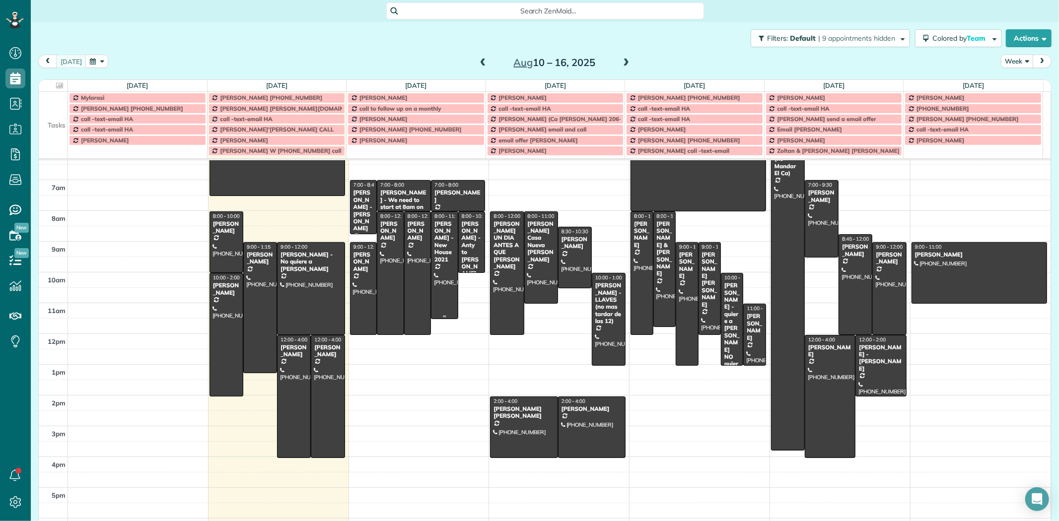
click at [439, 236] on div "Kate Gibson - New House 2021" at bounding box center [444, 242] width 21 height 43
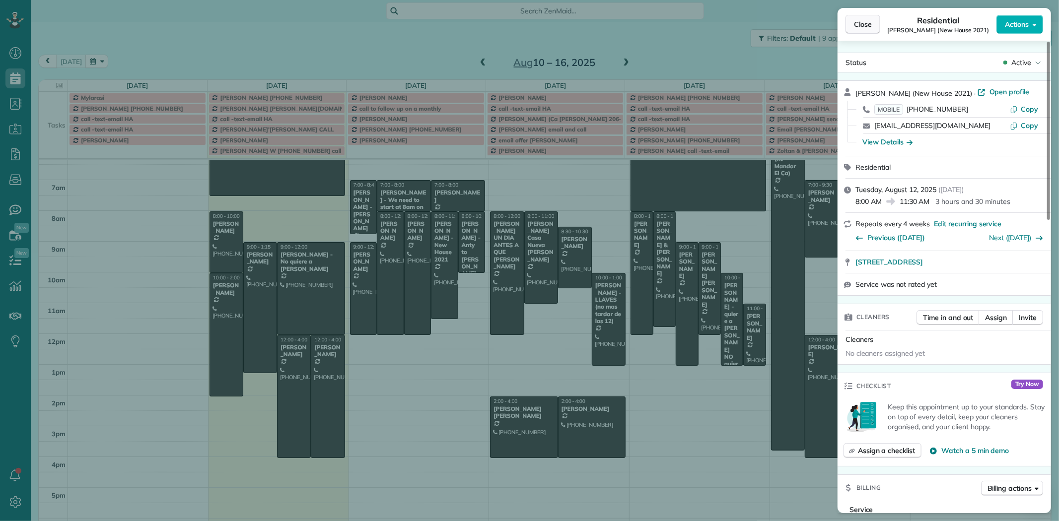
click at [865, 22] on span "Close" at bounding box center [863, 24] width 18 height 10
